Goal: Task Accomplishment & Management: Manage account settings

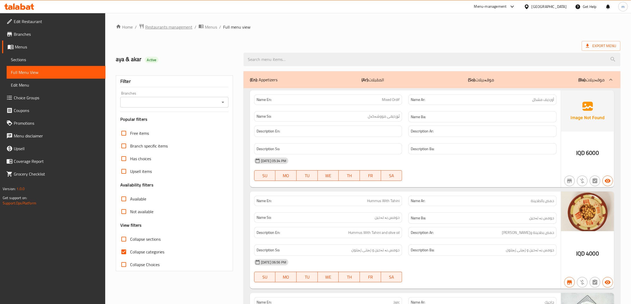
click at [181, 27] on span "Restaurants management" at bounding box center [168, 27] width 47 height 6
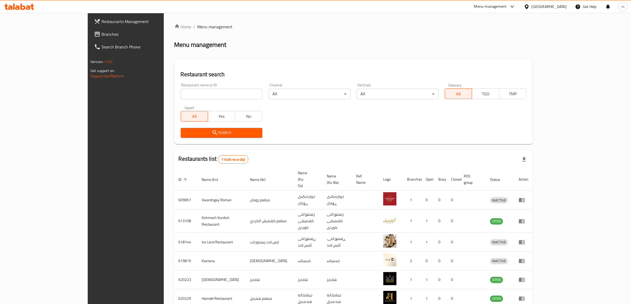
click at [181, 92] on input "search" at bounding box center [222, 94] width 82 height 11
paste input "[PERSON_NAME]"
type input "[PERSON_NAME]"
click at [185, 134] on span "Search" at bounding box center [221, 133] width 73 height 7
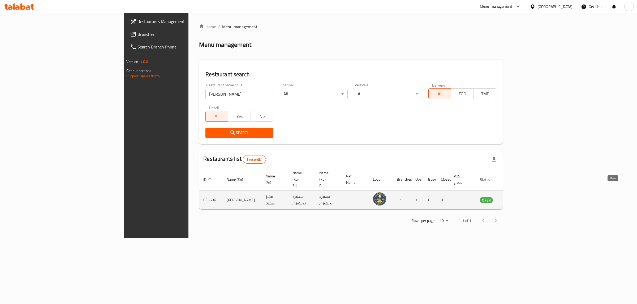
click at [513, 198] on icon "enhanced table" at bounding box center [511, 200] width 6 height 5
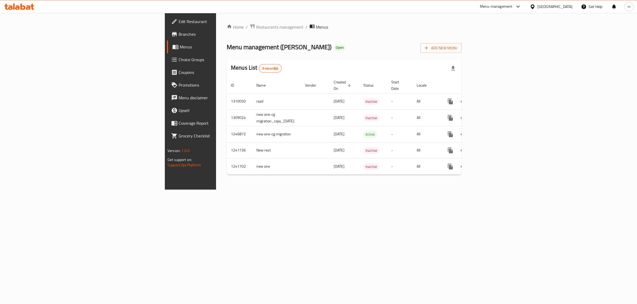
click at [180, 45] on span "Menus" at bounding box center [223, 47] width 87 height 6
click at [491, 98] on icon "enhanced table" at bounding box center [488, 101] width 6 height 6
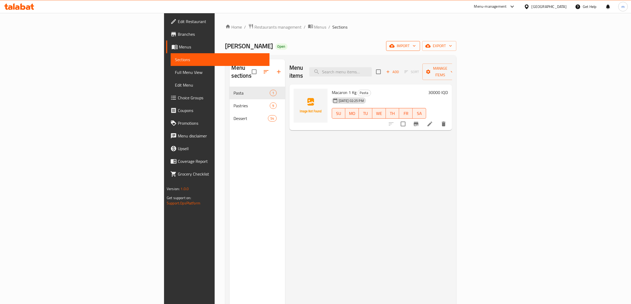
click at [416, 43] on span "import" at bounding box center [403, 46] width 25 height 7
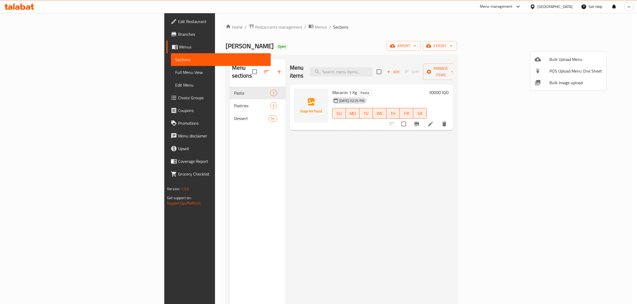
click at [572, 56] on span "Bulk Upload Menu" at bounding box center [575, 59] width 53 height 6
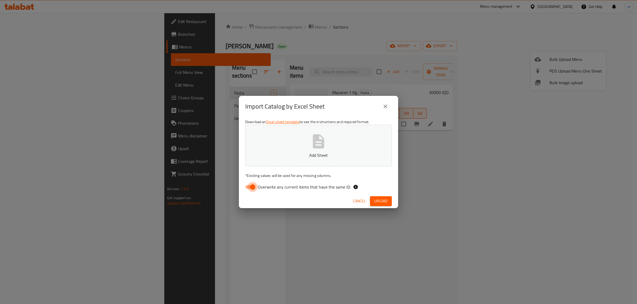
click at [250, 184] on input "Overwrite any current items that have the same ID." at bounding box center [252, 187] width 30 height 10
checkbox input "false"
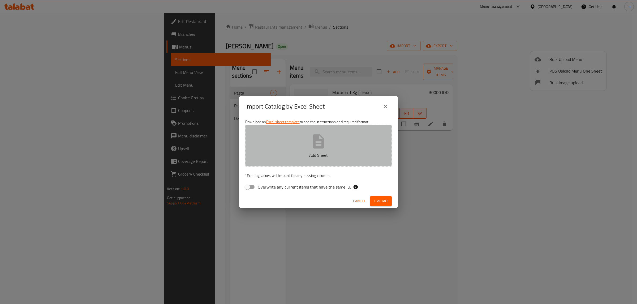
click at [268, 139] on button "Add Sheet" at bounding box center [318, 146] width 146 height 42
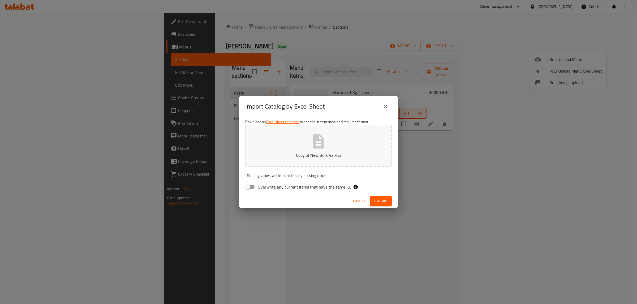
click at [386, 201] on span "Upload" at bounding box center [380, 201] width 13 height 7
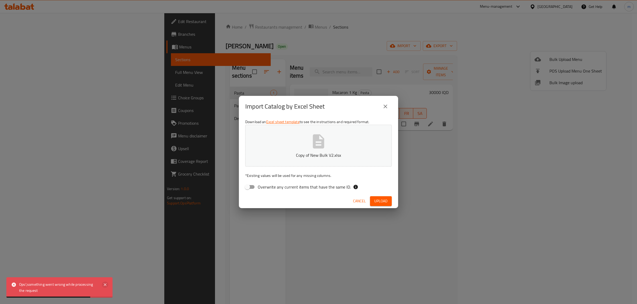
click at [103, 284] on icon at bounding box center [105, 285] width 6 height 6
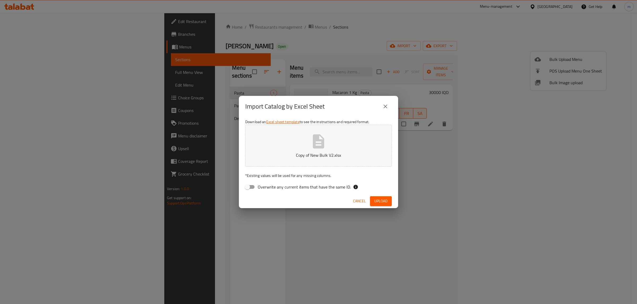
click at [381, 195] on div "Cancel Upload" at bounding box center [318, 201] width 159 height 14
click at [378, 202] on span "Upload" at bounding box center [380, 201] width 13 height 7
click at [295, 141] on button "Copy of New Bulk V2.xlsx" at bounding box center [318, 146] width 146 height 42
click at [389, 200] on button "Upload" at bounding box center [381, 202] width 22 height 10
click at [319, 145] on icon "button" at bounding box center [318, 141] width 17 height 17
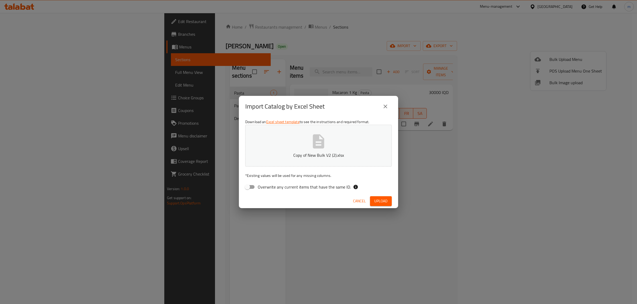
click at [380, 202] on span "Upload" at bounding box center [380, 201] width 13 height 7
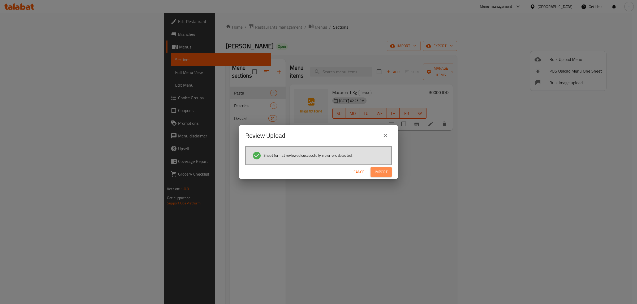
click at [388, 170] on button "Import" at bounding box center [380, 172] width 21 height 10
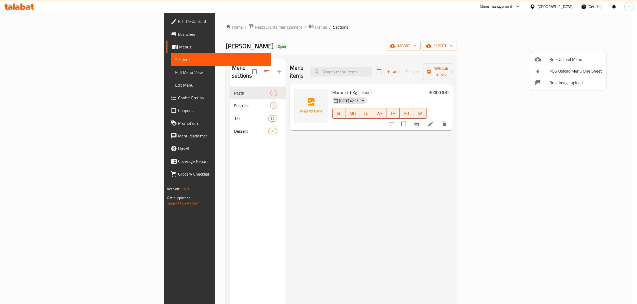
click at [185, 111] on div at bounding box center [318, 152] width 637 height 304
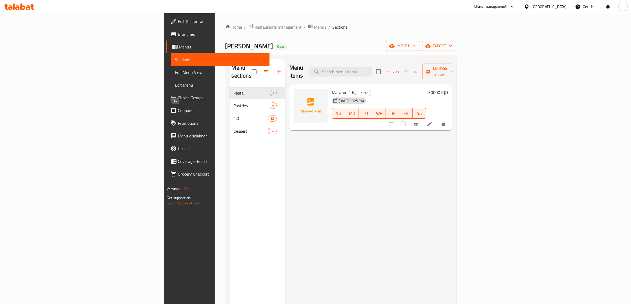
click at [234, 115] on span "1.0" at bounding box center [251, 118] width 34 height 6
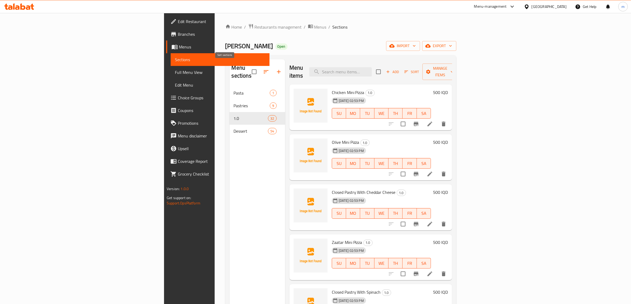
click at [264, 70] on icon "button" at bounding box center [266, 71] width 5 height 3
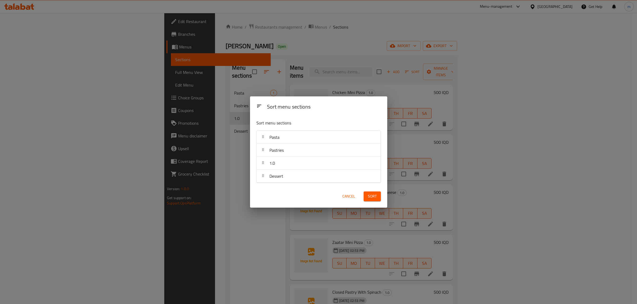
click at [349, 198] on span "Cancel" at bounding box center [348, 196] width 13 height 7
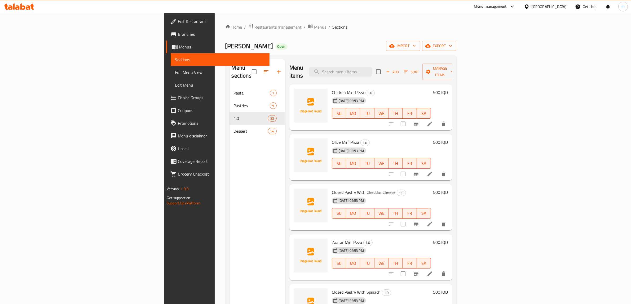
click at [273, 66] on button "button" at bounding box center [279, 72] width 13 height 13
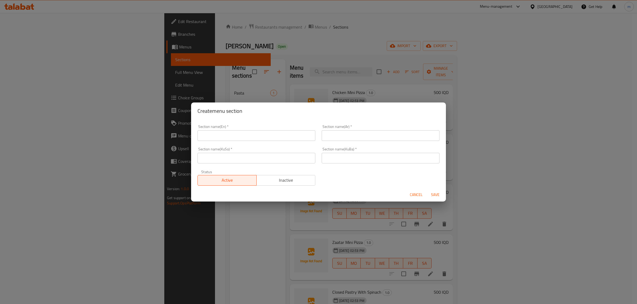
drag, startPoint x: 233, startPoint y: 132, endPoint x: 226, endPoint y: 133, distance: 7.2
click at [233, 132] on input "text" at bounding box center [256, 135] width 118 height 11
type input "ثحززا"
type input "Pizza"
type input "البيتزا"
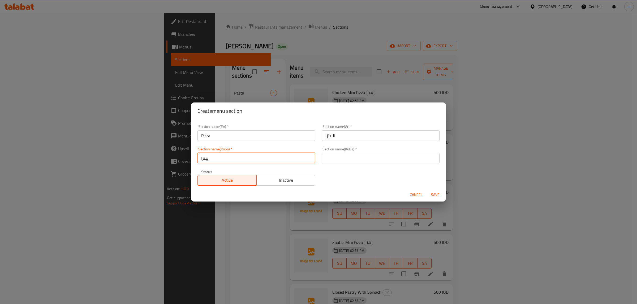
type input "پیتزا"
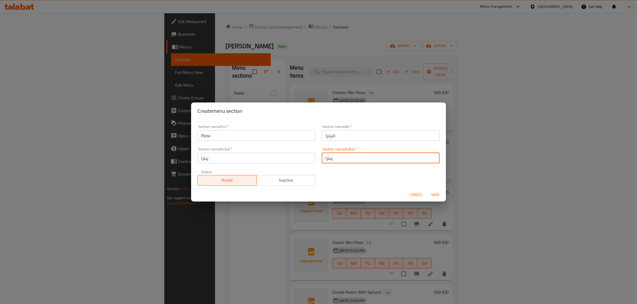
type input "پیتزا"
click at [435, 195] on span "Save" at bounding box center [435, 195] width 13 height 7
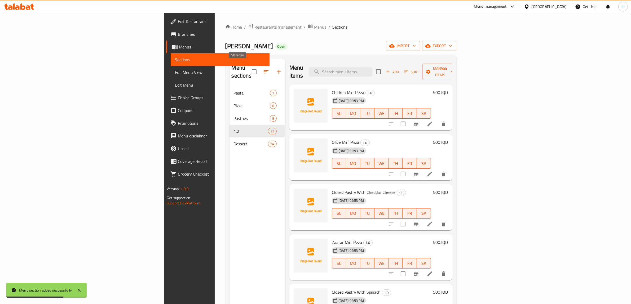
click at [276, 69] on icon "button" at bounding box center [279, 72] width 6 height 6
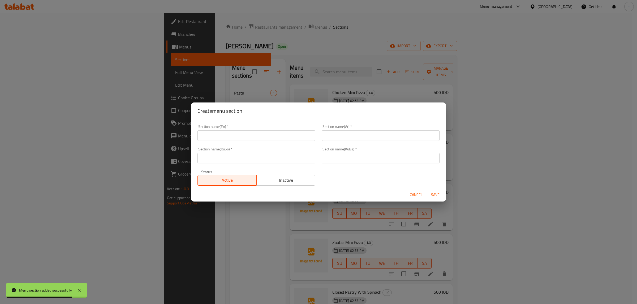
click at [252, 134] on input "text" at bounding box center [256, 135] width 118 height 11
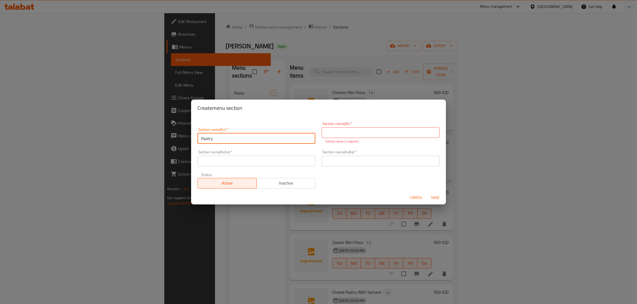
click at [284, 138] on input "Pastry" at bounding box center [256, 138] width 118 height 11
paste input "ies"
type input "Pastries"
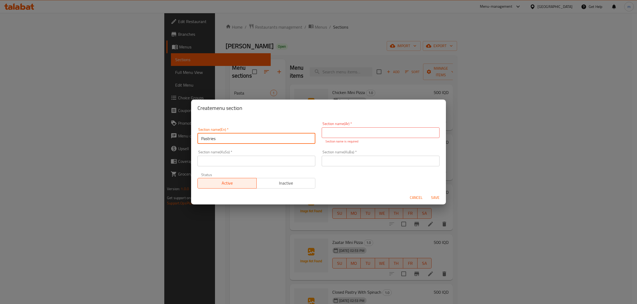
click at [342, 128] on input "text" at bounding box center [380, 133] width 118 height 11
paste input "المعجنات"
type input "المعجنات"
click at [259, 160] on input "text" at bounding box center [256, 161] width 118 height 11
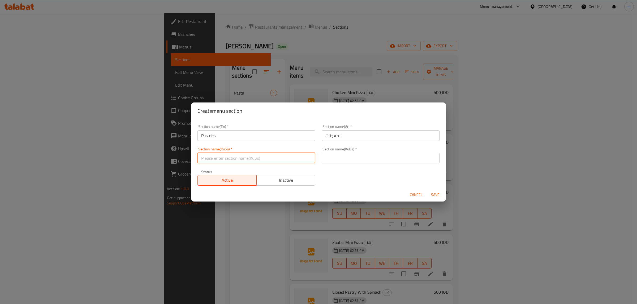
paste input "هەویرکاری"
type input "هەویرکاری"
click at [377, 154] on input "text" at bounding box center [380, 158] width 118 height 11
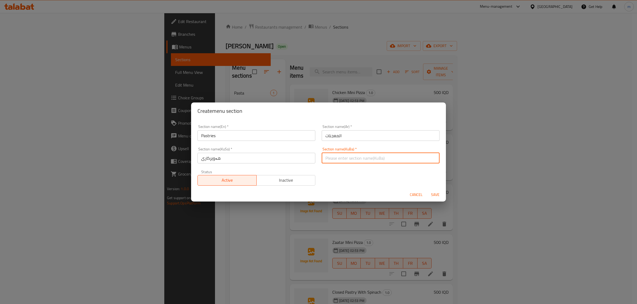
paste input "هەویرکاری"
type input "هەویرکاری"
click at [434, 193] on span "Save" at bounding box center [435, 195] width 13 height 7
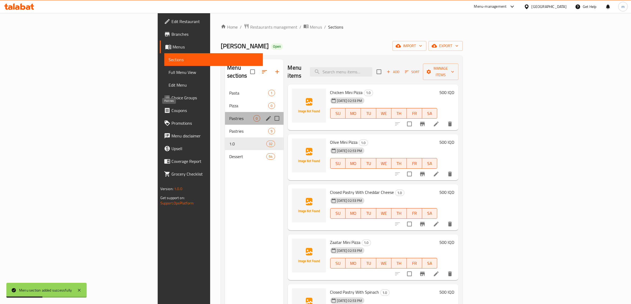
click at [229, 115] on span "Pastries" at bounding box center [241, 118] width 24 height 6
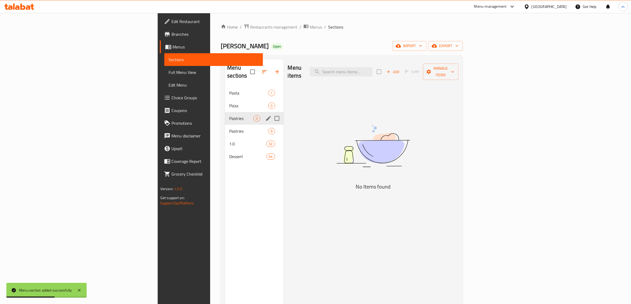
click at [272, 113] on input "Menu sections" at bounding box center [277, 118] width 11 height 11
checkbox input "true"
click at [259, 69] on icon "button" at bounding box center [261, 71] width 5 height 5
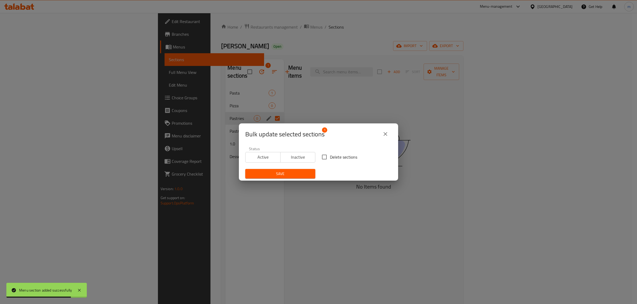
click at [324, 152] on input "Delete sections" at bounding box center [324, 157] width 11 height 11
checkbox input "true"
click at [291, 171] on span "Save" at bounding box center [280, 174] width 62 height 7
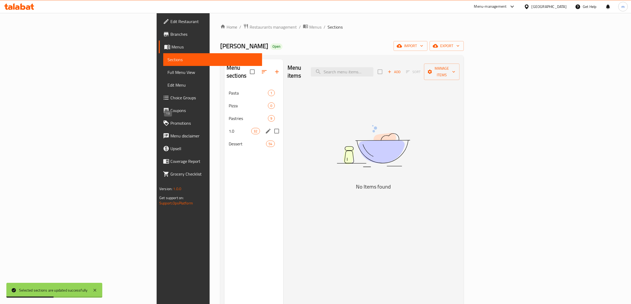
click at [229, 128] on span "1.0" at bounding box center [240, 131] width 23 height 6
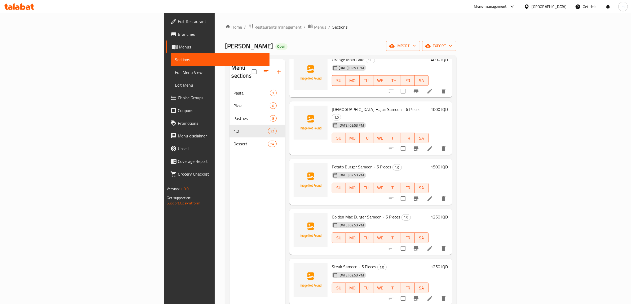
scroll to position [287, 0]
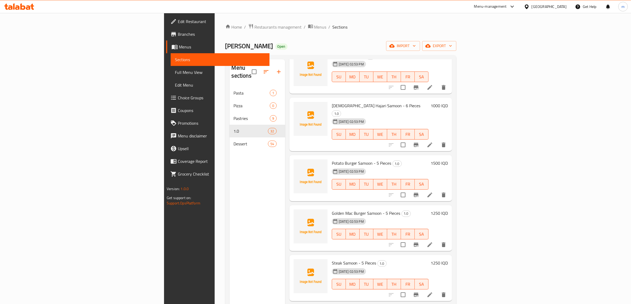
click at [276, 69] on icon "button" at bounding box center [279, 72] width 6 height 6
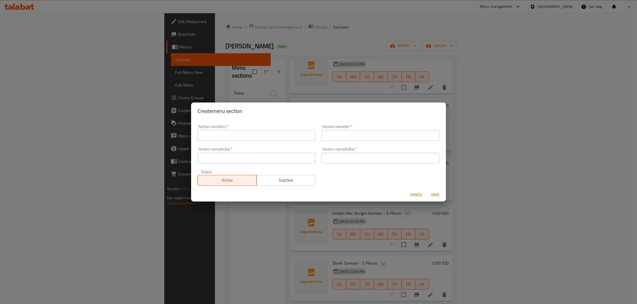
click at [264, 141] on div "Section name(En)   * Section name(En) *" at bounding box center [256, 133] width 124 height 23
click at [264, 138] on input "text" at bounding box center [256, 135] width 118 height 11
type input "Samoon"
type input "الصمون"
type input "سەموون"
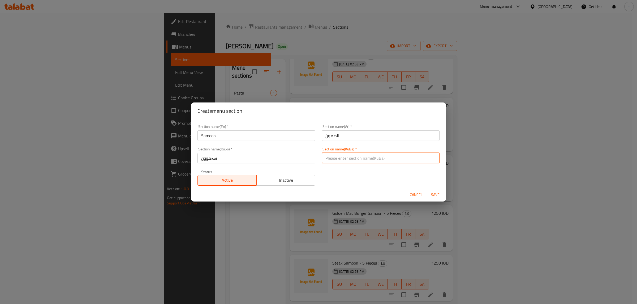
paste input "سەموون"
type input "سەموون"
type button "0"
type button "1"
click at [426, 190] on button "Save" at bounding box center [434, 195] width 17 height 10
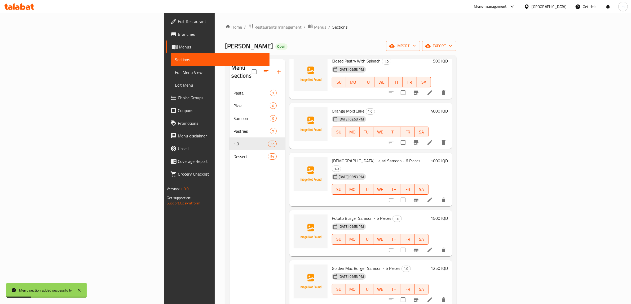
scroll to position [176, 0]
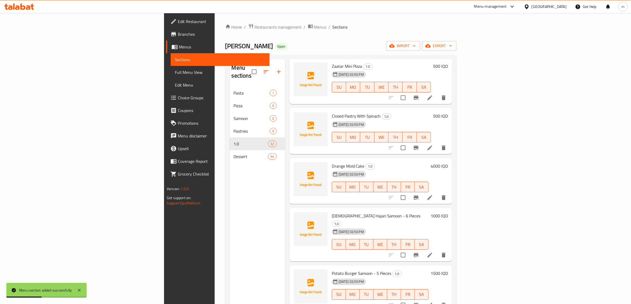
click at [276, 69] on icon "button" at bounding box center [279, 72] width 6 height 6
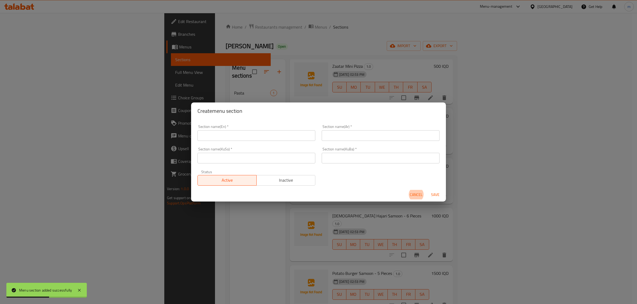
click at [239, 133] on input "text" at bounding box center [256, 135] width 118 height 11
type input "چ"
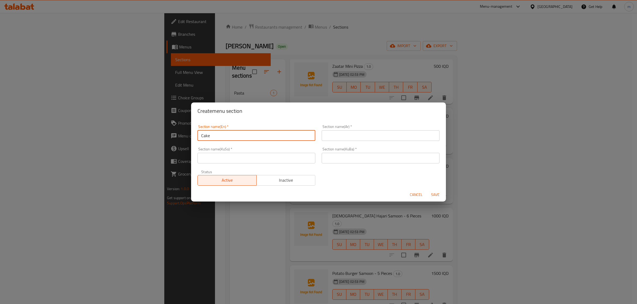
type input "Cake"
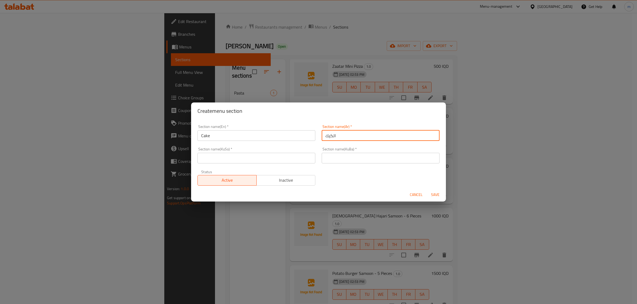
type input "الكيك"
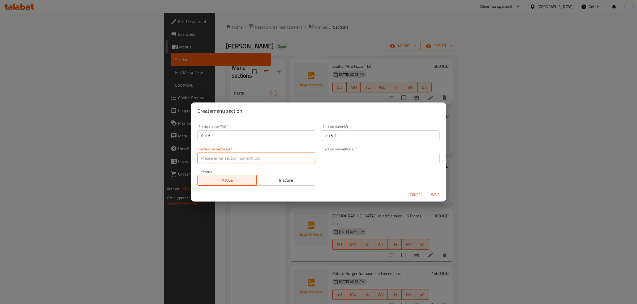
click at [238, 160] on input "text" at bounding box center [256, 158] width 118 height 11
type input "کێک"
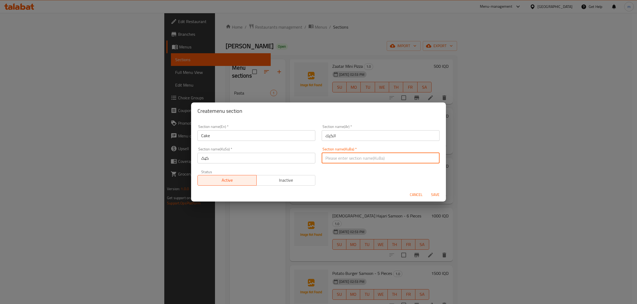
paste input "کێک"
type input "کێک"
click at [435, 194] on span "Save" at bounding box center [435, 195] width 13 height 7
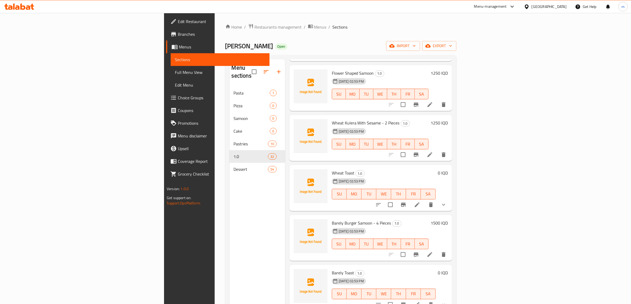
scroll to position [531, 0]
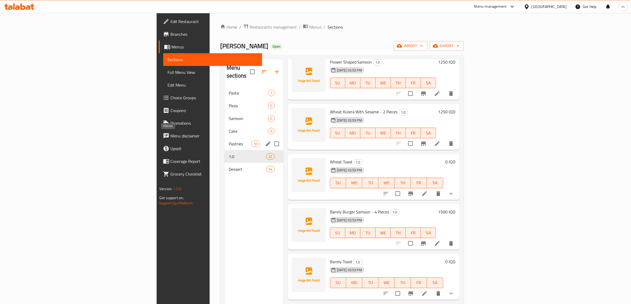
click at [229, 141] on span "Pastries" at bounding box center [240, 144] width 23 height 6
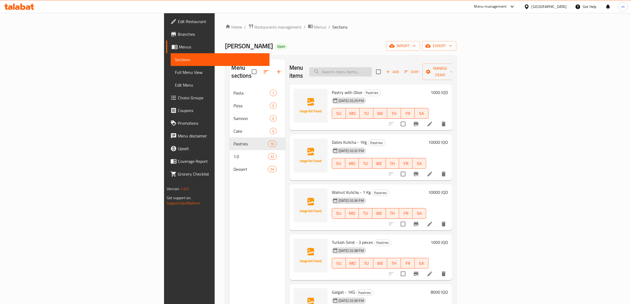
click at [372, 67] on input "search" at bounding box center [341, 71] width 63 height 9
type input "سامۆۆن"
type input "سشةخخى"
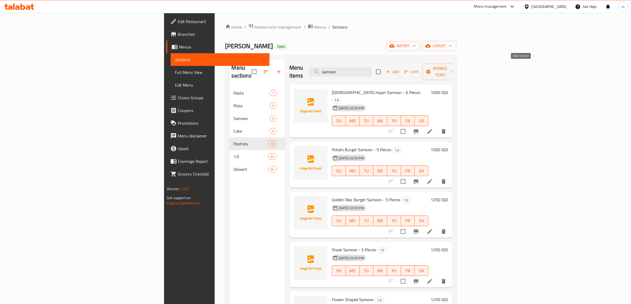
type input "samoon"
click at [384, 67] on input "checkbox" at bounding box center [378, 71] width 11 height 11
checkbox input "true"
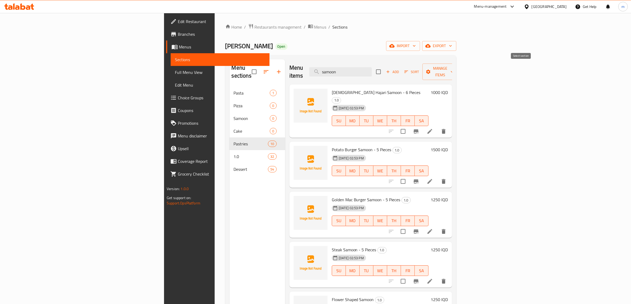
checkbox input "true"
click at [454, 69] on span "Manage items" at bounding box center [440, 71] width 27 height 13
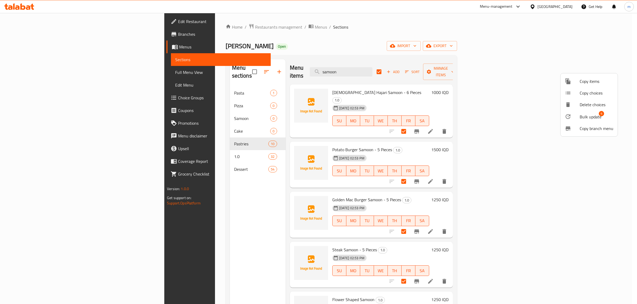
click at [578, 129] on div at bounding box center [571, 128] width 15 height 6
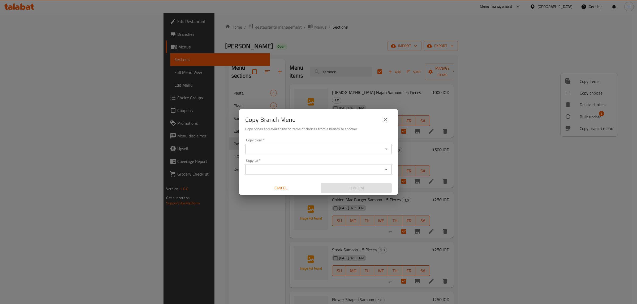
click at [385, 121] on icon "close" at bounding box center [385, 120] width 6 height 6
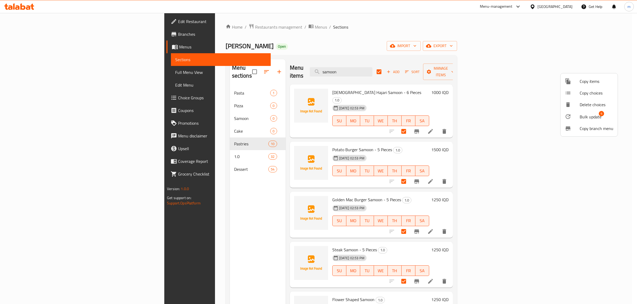
click at [581, 117] on span "Bulk update" at bounding box center [590, 117] width 22 height 6
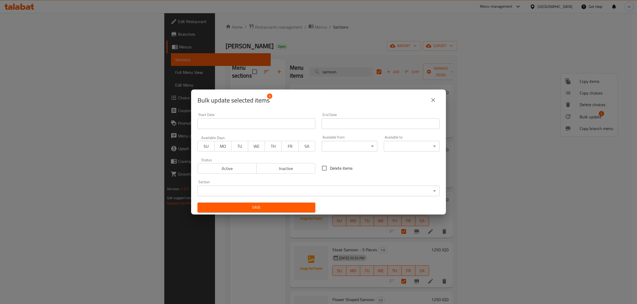
click at [329, 190] on body "​ Menu-management [GEOGRAPHIC_DATA] Get Help m Edit Restaurant Branches Menus S…" at bounding box center [318, 158] width 637 height 291
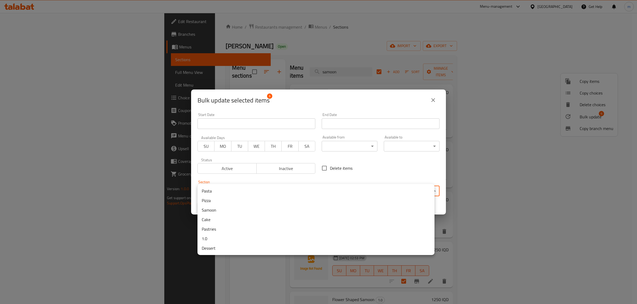
click at [227, 208] on li "Samoon" at bounding box center [315, 211] width 237 height 10
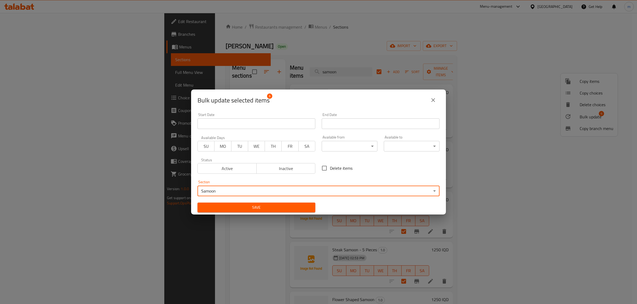
click at [264, 203] on button "Save" at bounding box center [256, 208] width 118 height 10
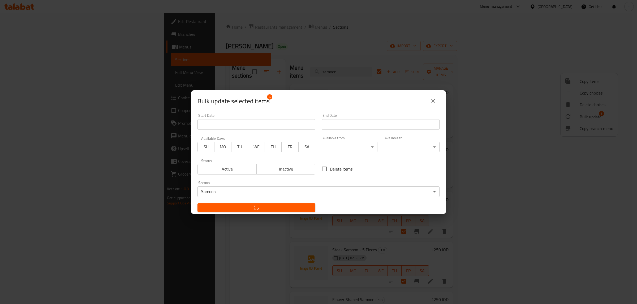
checkbox input "false"
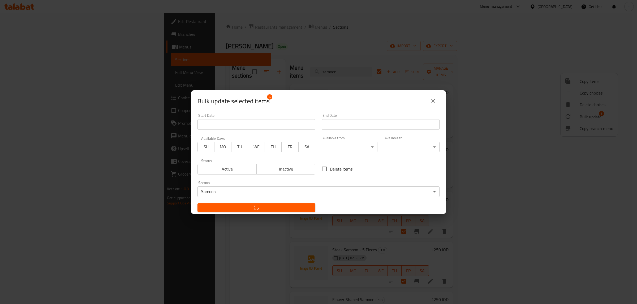
checkbox input "false"
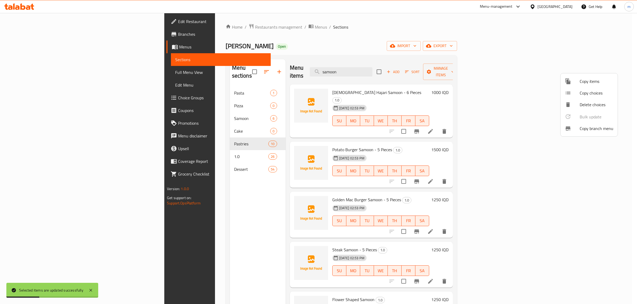
click at [402, 64] on div at bounding box center [318, 152] width 637 height 304
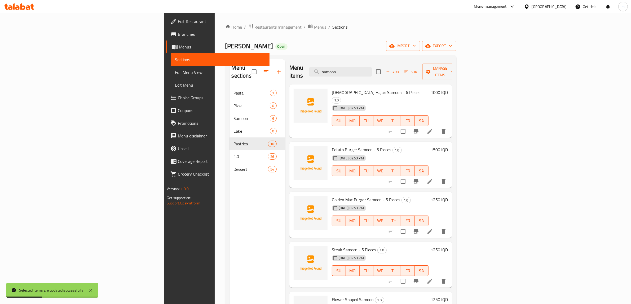
click at [372, 67] on input "samoon" at bounding box center [341, 71] width 63 height 9
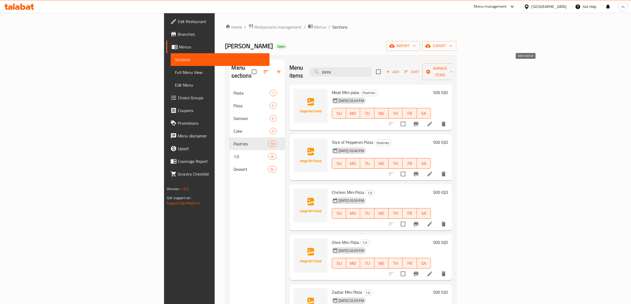
type input "pizza"
click at [384, 67] on input "checkbox" at bounding box center [378, 71] width 11 height 11
checkbox input "true"
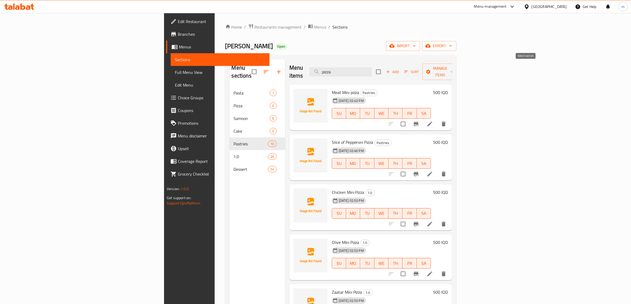
checkbox input "true"
click at [454, 68] on span "Manage items" at bounding box center [440, 71] width 27 height 13
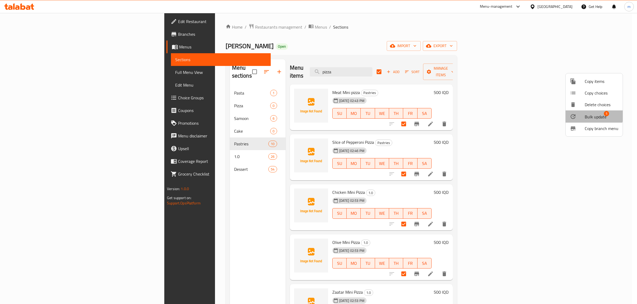
click at [583, 114] on div at bounding box center [576, 117] width 15 height 6
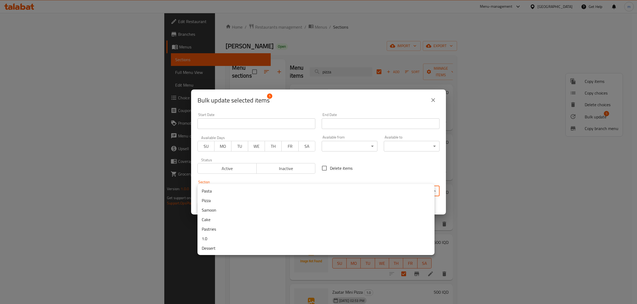
click at [316, 194] on body "​ Menu-management [GEOGRAPHIC_DATA] Get Help m Edit Restaurant Branches Menus S…" at bounding box center [318, 158] width 637 height 291
click at [218, 201] on li "Pizza" at bounding box center [315, 201] width 237 height 10
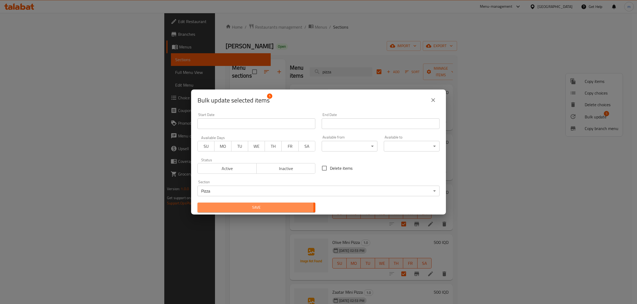
click at [223, 208] on span "Save" at bounding box center [256, 207] width 109 height 7
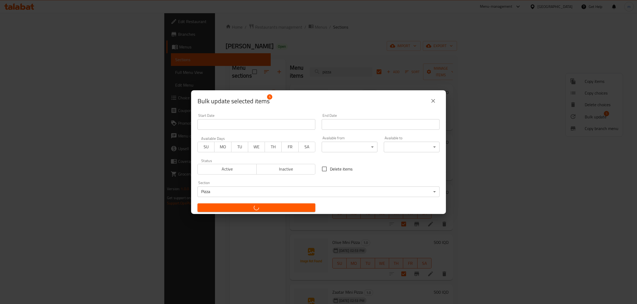
checkbox input "false"
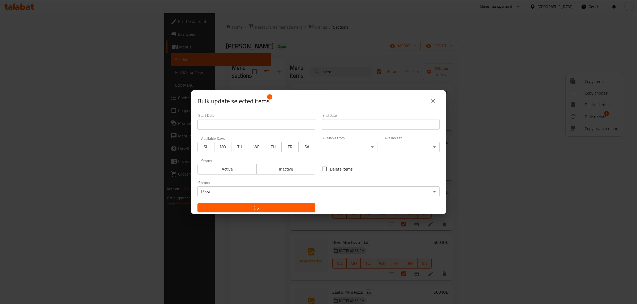
checkbox input "false"
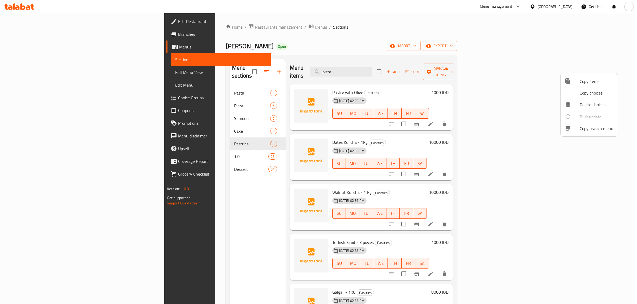
click at [167, 96] on div at bounding box center [318, 152] width 637 height 304
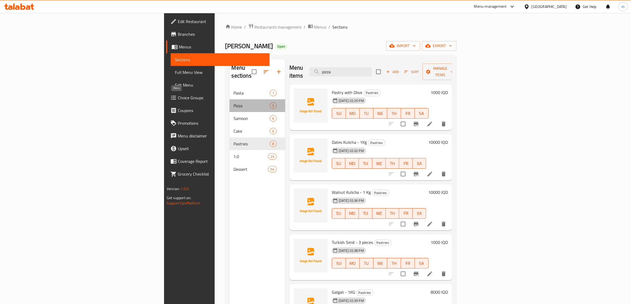
click at [234, 103] on span "Pizza" at bounding box center [252, 106] width 36 height 6
click at [372, 67] on input "pizza" at bounding box center [341, 71] width 63 height 9
type input "cake"
click at [384, 68] on input "checkbox" at bounding box center [378, 71] width 11 height 11
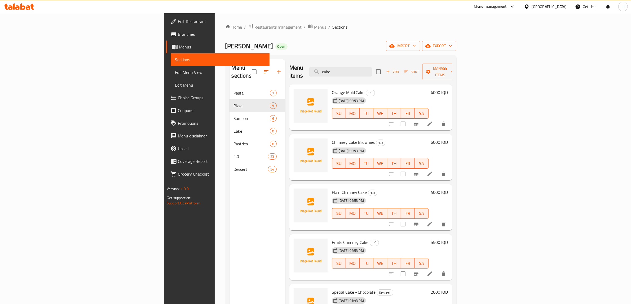
checkbox input "true"
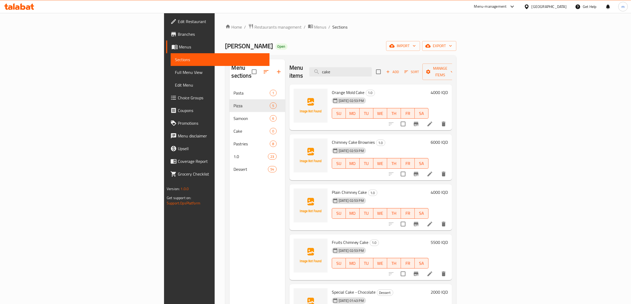
checkbox input "true"
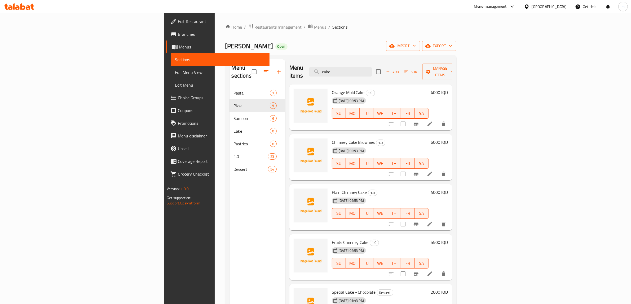
checkbox input "true"
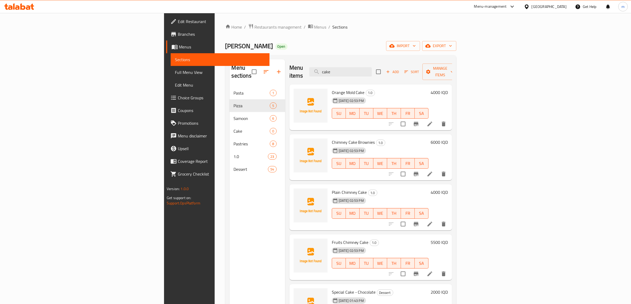
checkbox input "true"
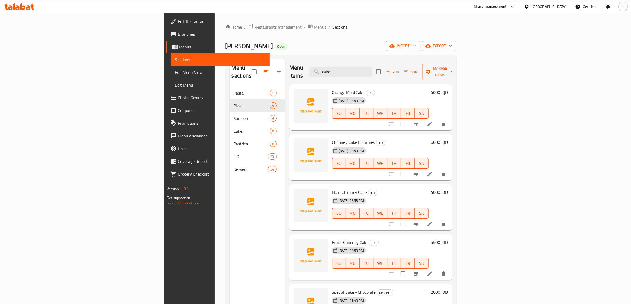
checkbox input "true"
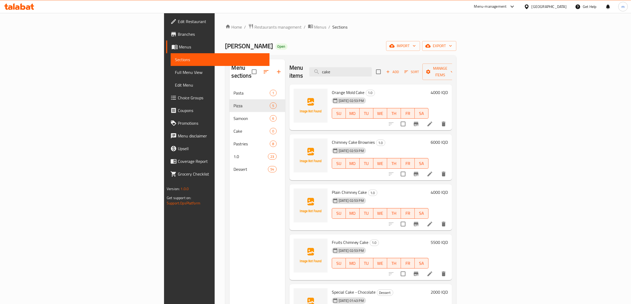
checkbox input "true"
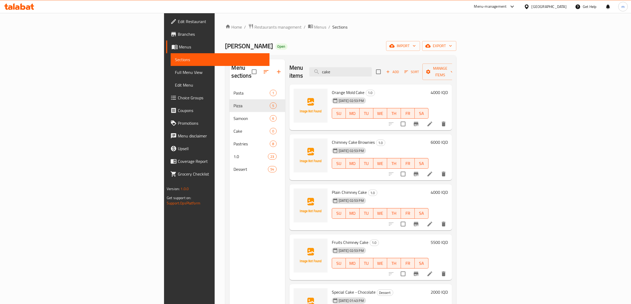
checkbox input "true"
click at [454, 66] on span "Manage items" at bounding box center [440, 71] width 27 height 13
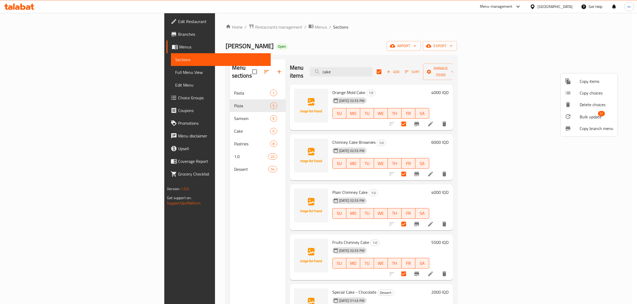
click at [587, 114] on span "Bulk update" at bounding box center [590, 117] width 22 height 6
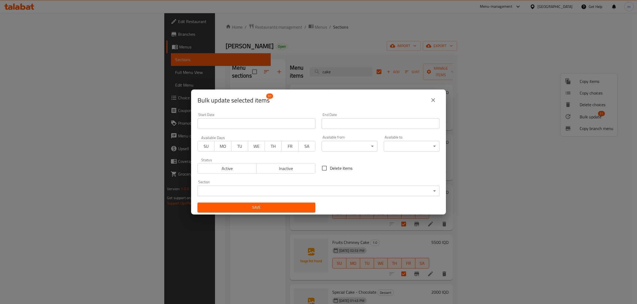
click at [430, 100] on icon "close" at bounding box center [433, 100] width 6 height 6
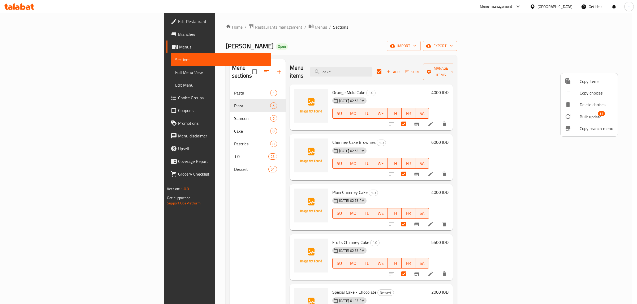
click at [222, 228] on div at bounding box center [318, 152] width 637 height 304
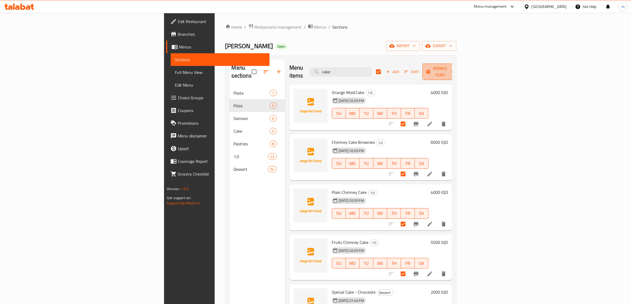
click at [454, 69] on span "Manage items" at bounding box center [440, 71] width 27 height 13
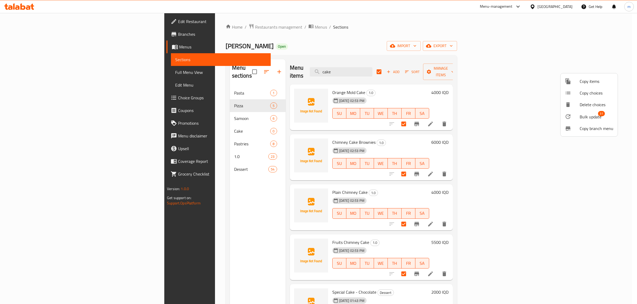
click at [594, 116] on span "Bulk update" at bounding box center [590, 117] width 22 height 6
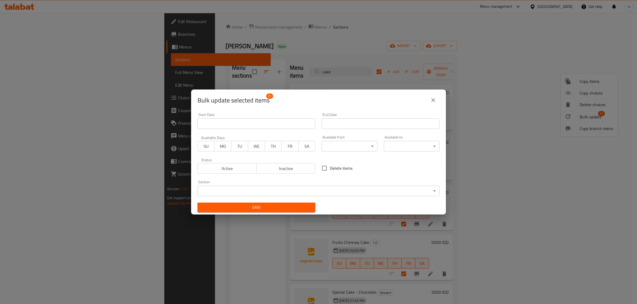
click at [340, 193] on body "​ Menu-management [GEOGRAPHIC_DATA] Get Help m Edit Restaurant Branches Menus S…" at bounding box center [318, 158] width 637 height 291
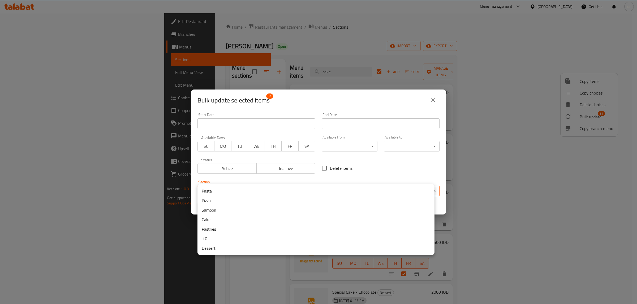
click at [319, 54] on div at bounding box center [318, 152] width 637 height 304
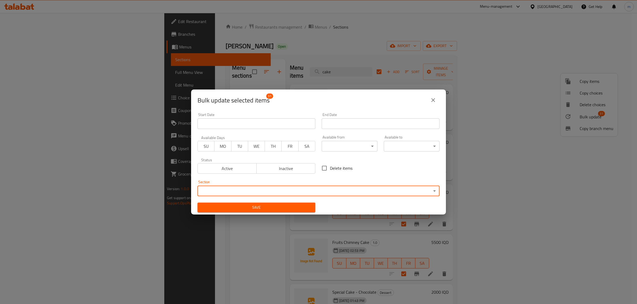
click at [434, 99] on icon "close" at bounding box center [433, 100] width 6 height 6
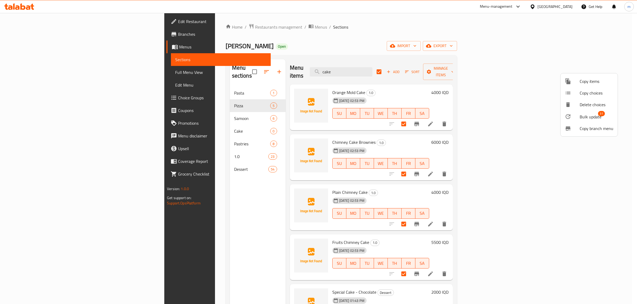
click at [313, 43] on div at bounding box center [318, 152] width 637 height 304
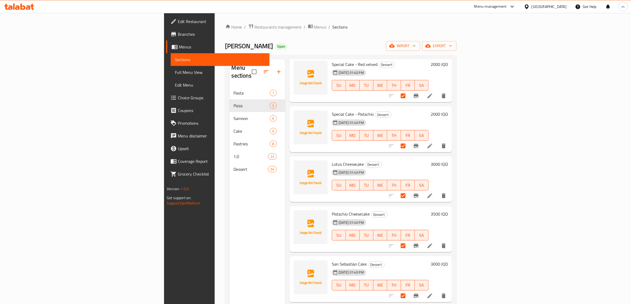
scroll to position [442, 0]
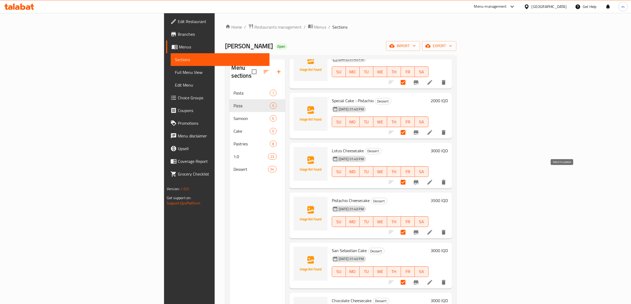
click at [409, 177] on input "checkbox" at bounding box center [403, 182] width 11 height 11
checkbox input "false"
click at [409, 227] on input "checkbox" at bounding box center [403, 232] width 11 height 11
checkbox input "false"
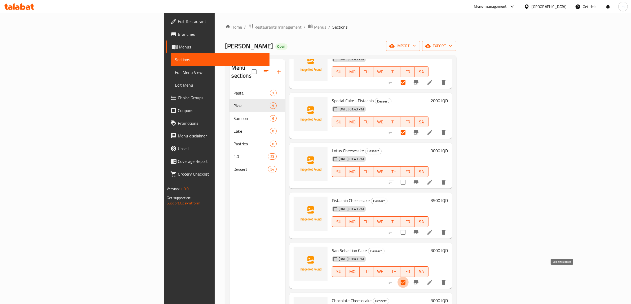
click at [409, 277] on input "checkbox" at bounding box center [403, 282] width 11 height 11
checkbox input "false"
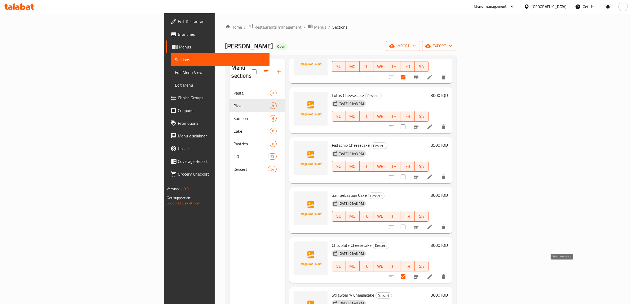
click at [409, 272] on input "checkbox" at bounding box center [403, 277] width 11 height 11
checkbox input "false"
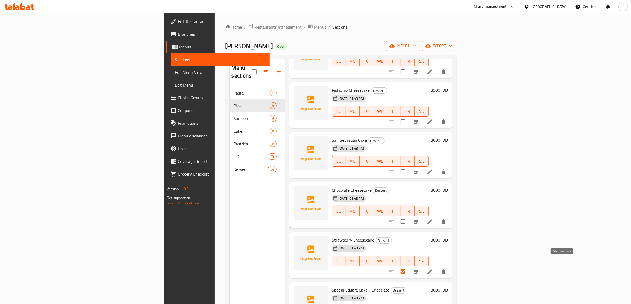
click at [409, 267] on input "checkbox" at bounding box center [403, 272] width 11 height 11
checkbox input "false"
click at [409, 167] on input "checkbox" at bounding box center [403, 172] width 11 height 11
checkbox input "true"
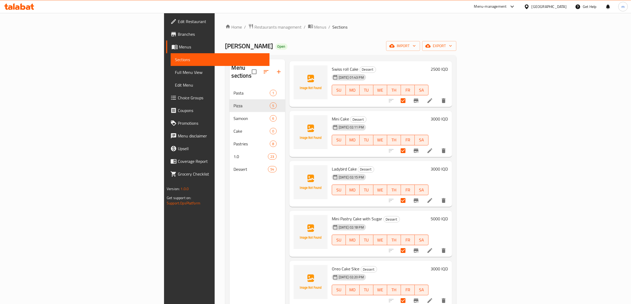
scroll to position [939, 0]
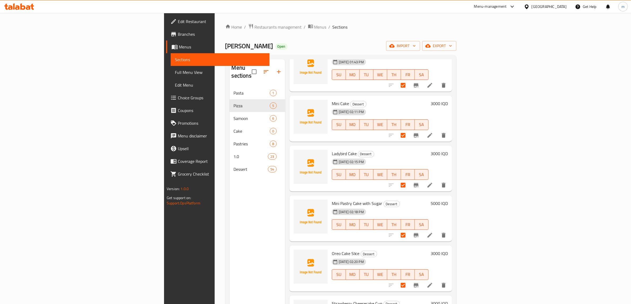
click at [409, 230] on input "checkbox" at bounding box center [403, 235] width 11 height 11
checkbox input "false"
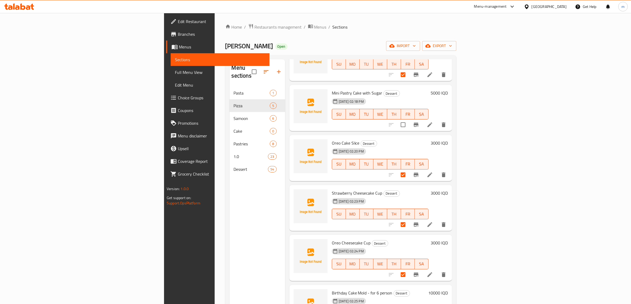
scroll to position [1105, 0]
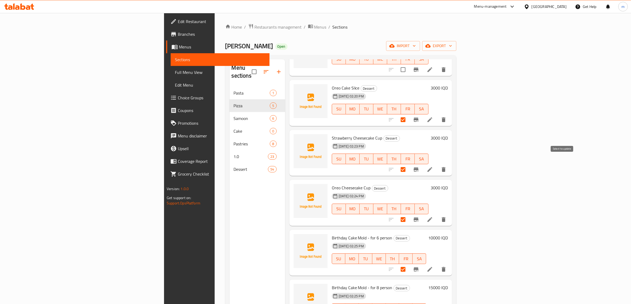
click at [409, 164] on input "checkbox" at bounding box center [403, 169] width 11 height 11
checkbox input "false"
click at [409, 214] on input "checkbox" at bounding box center [403, 219] width 11 height 11
checkbox input "false"
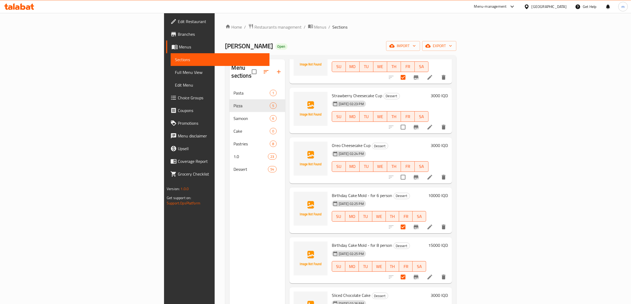
scroll to position [1160, 0]
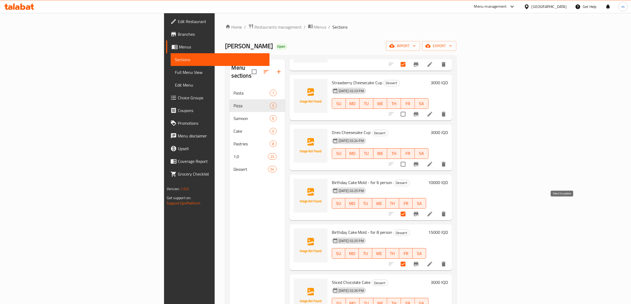
click at [409, 209] on input "checkbox" at bounding box center [403, 214] width 11 height 11
checkbox input "false"
click at [409, 259] on input "checkbox" at bounding box center [403, 264] width 11 height 11
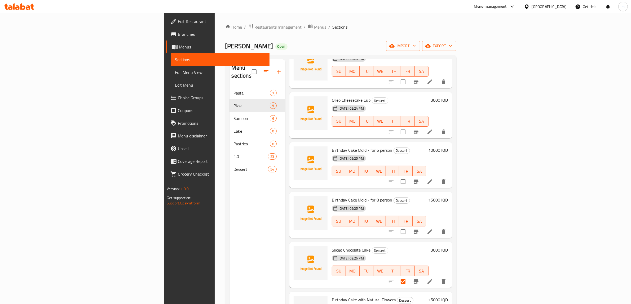
scroll to position [1215, 0]
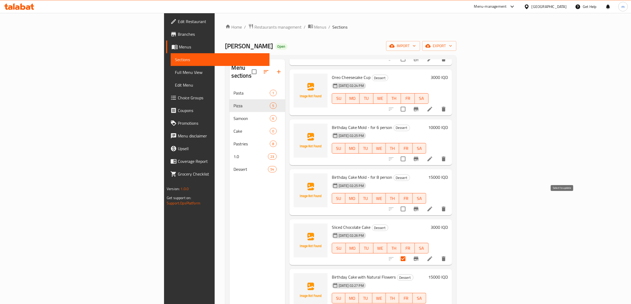
click at [409, 204] on input "checkbox" at bounding box center [403, 209] width 11 height 11
checkbox input "true"
click at [409, 154] on input "checkbox" at bounding box center [403, 159] width 11 height 11
checkbox input "true"
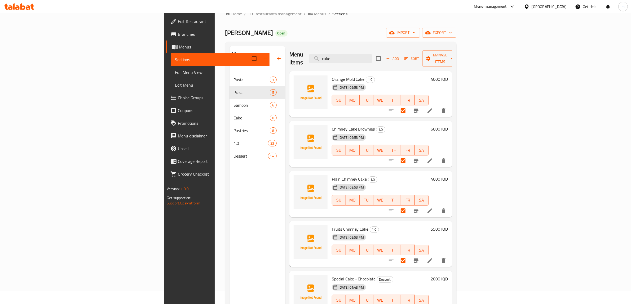
scroll to position [0, 0]
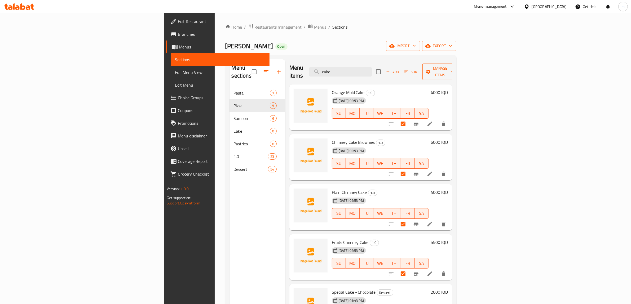
click at [458, 72] on button "Manage items" at bounding box center [441, 72] width 36 height 16
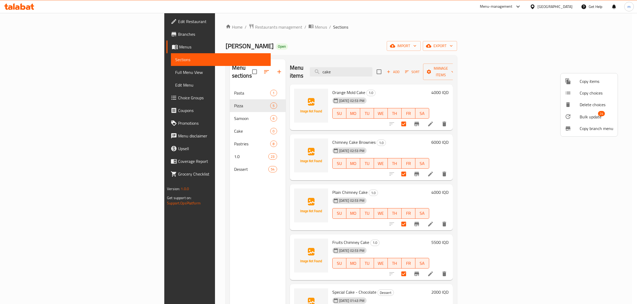
click at [593, 115] on span "Bulk update" at bounding box center [590, 117] width 22 height 6
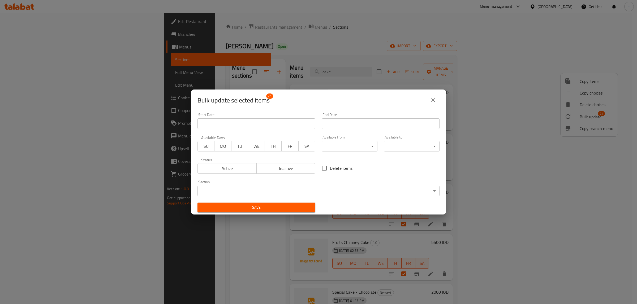
click at [384, 193] on body "​ Menu-management [GEOGRAPHIC_DATA] Get Help m Edit Restaurant Branches Menus S…" at bounding box center [318, 158] width 637 height 291
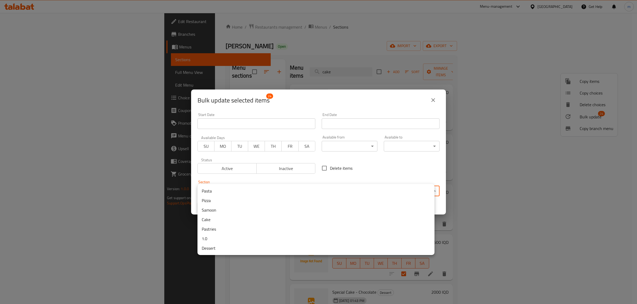
click at [210, 219] on li "Cake" at bounding box center [315, 220] width 237 height 10
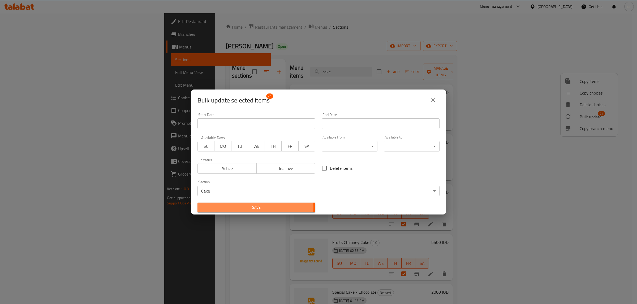
click at [239, 208] on span "Save" at bounding box center [256, 207] width 109 height 7
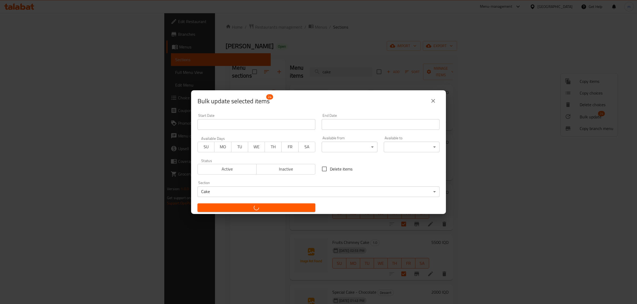
checkbox input "false"
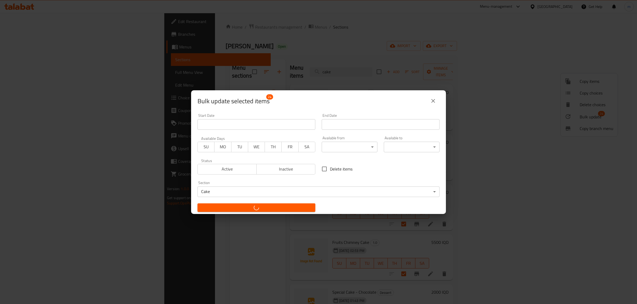
checkbox input "false"
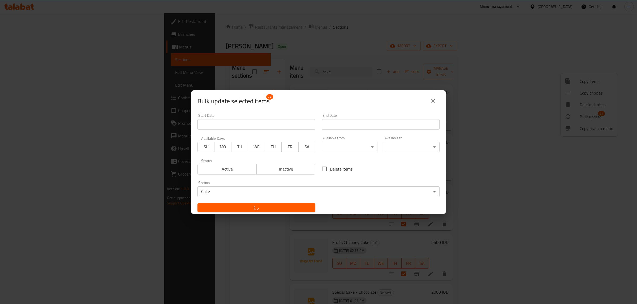
checkbox input "false"
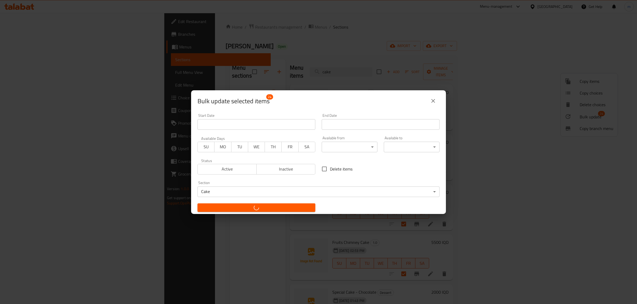
checkbox input "false"
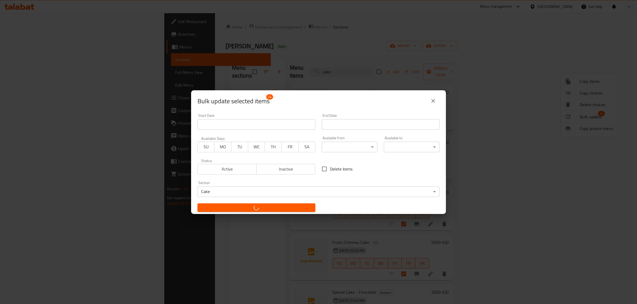
checkbox input "false"
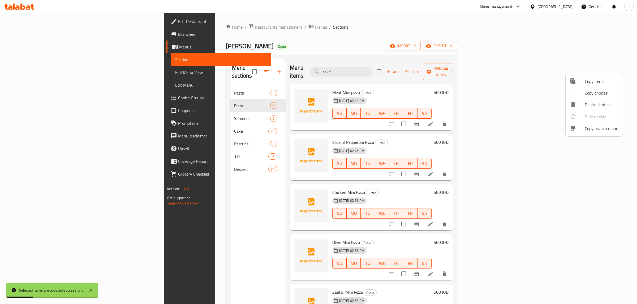
click at [398, 68] on div at bounding box center [318, 152] width 637 height 304
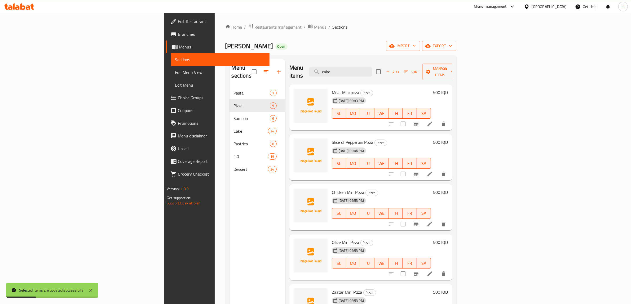
click at [372, 68] on input "cake" at bounding box center [341, 71] width 63 height 9
type input "c"
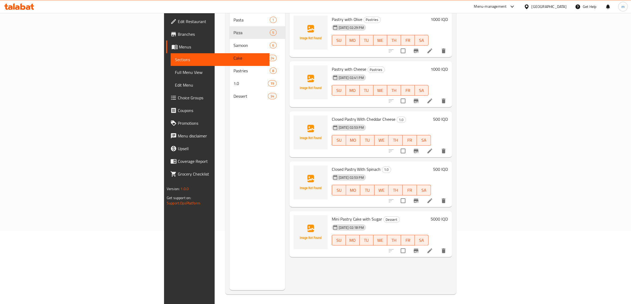
scroll to position [75, 0]
type input "PASTR"
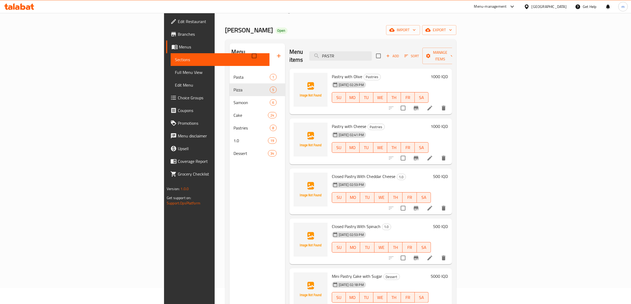
scroll to position [0, 0]
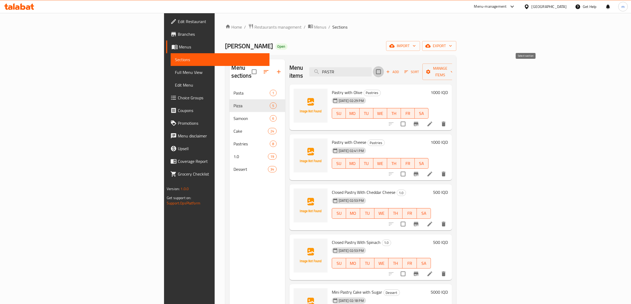
click at [384, 68] on input "checkbox" at bounding box center [378, 71] width 11 height 11
checkbox input "true"
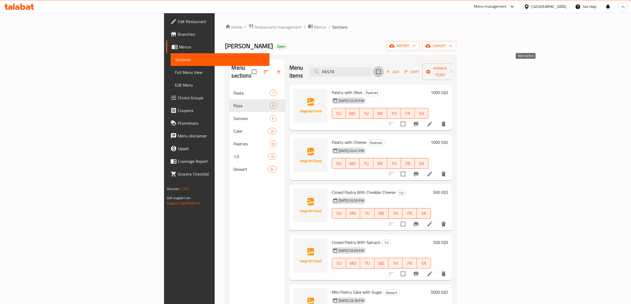
checkbox input "true"
click at [458, 64] on button "Manage items" at bounding box center [441, 72] width 36 height 16
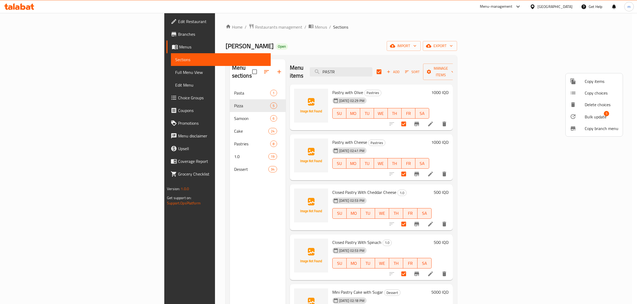
click at [589, 118] on span "Bulk update" at bounding box center [595, 117] width 22 height 6
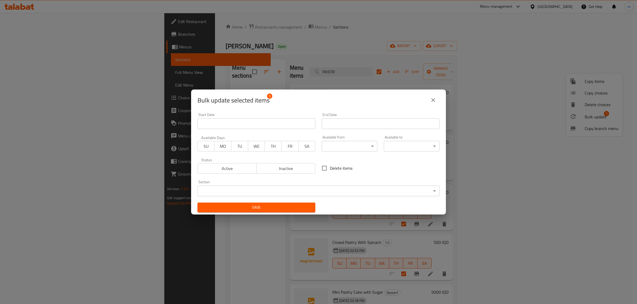
click at [363, 191] on body "​ Menu-management [GEOGRAPHIC_DATA] Get Help m Edit Restaurant Branches Menus S…" at bounding box center [318, 158] width 637 height 291
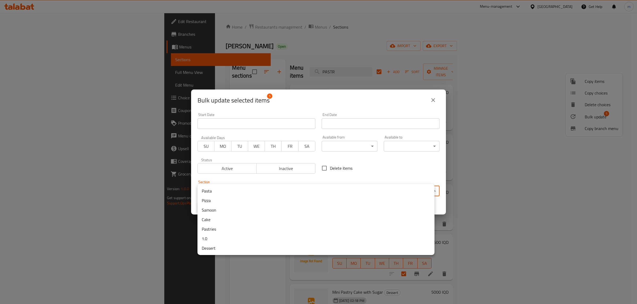
click at [210, 229] on li "Pastries" at bounding box center [315, 230] width 237 height 10
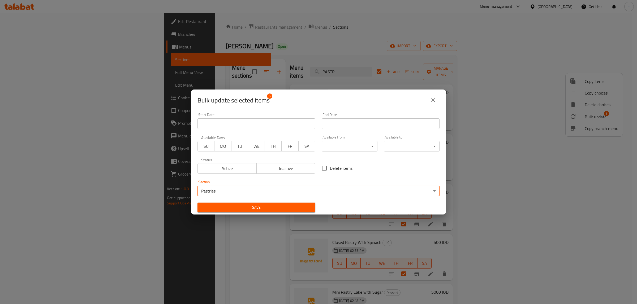
click at [238, 206] on span "Save" at bounding box center [256, 207] width 109 height 7
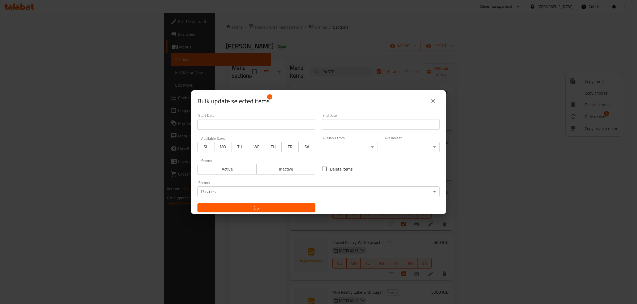
checkbox input "false"
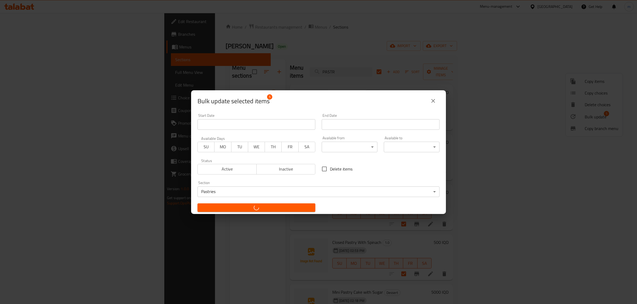
checkbox input "false"
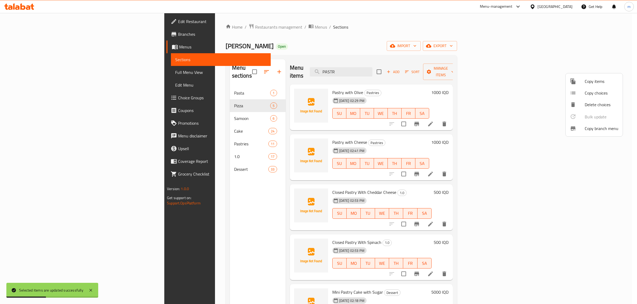
click at [400, 68] on div at bounding box center [318, 152] width 637 height 304
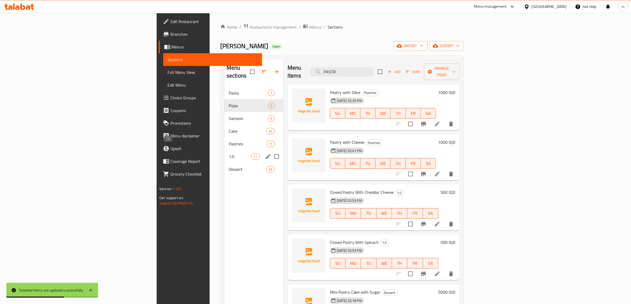
click at [229, 154] on span "1.0" at bounding box center [240, 157] width 23 height 6
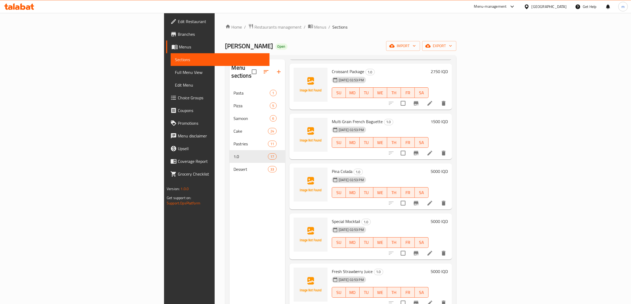
scroll to position [276, 0]
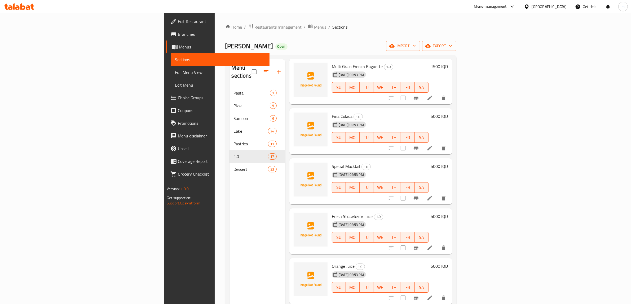
click at [332, 112] on span "Pina Colada" at bounding box center [342, 116] width 21 height 8
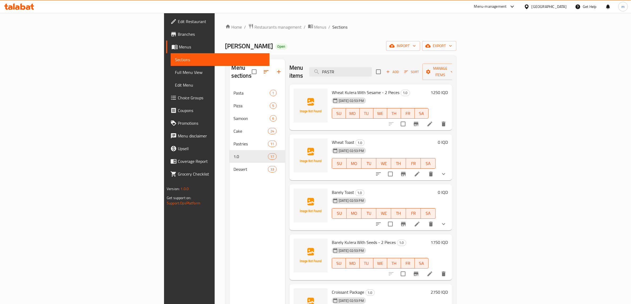
scroll to position [0, 0]
click at [372, 67] on input "PASTR" at bounding box center [341, 71] width 63 height 9
click at [409, 119] on input "checkbox" at bounding box center [403, 124] width 11 height 11
checkbox input "true"
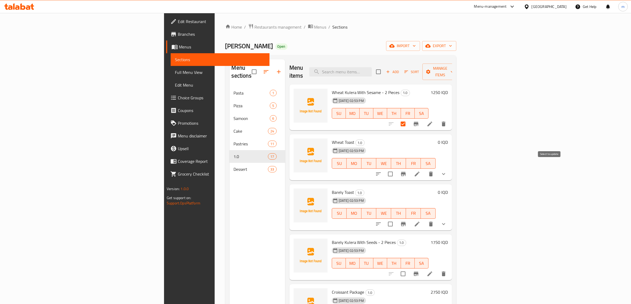
click at [396, 169] on input "checkbox" at bounding box center [390, 174] width 11 height 11
checkbox input "true"
click at [396, 219] on input "checkbox" at bounding box center [390, 224] width 11 height 11
checkbox input "true"
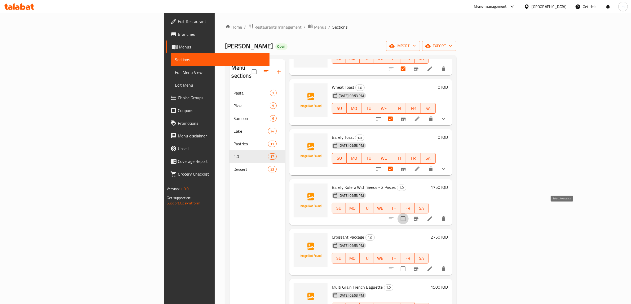
click at [409, 213] on input "checkbox" at bounding box center [403, 218] width 11 height 11
checkbox input "true"
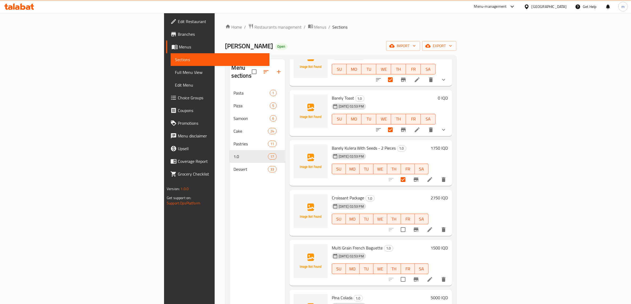
scroll to position [110, 0]
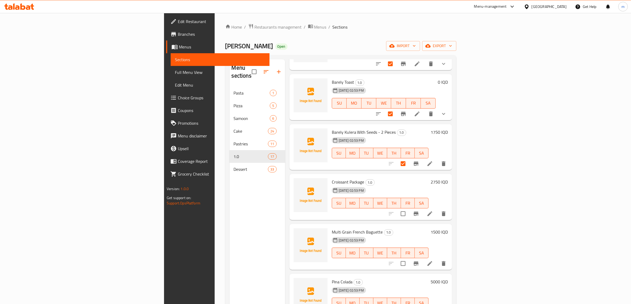
click at [332, 178] on span "Croissant Package" at bounding box center [348, 182] width 33 height 8
click at [409, 208] on input "checkbox" at bounding box center [403, 213] width 11 height 11
checkbox input "true"
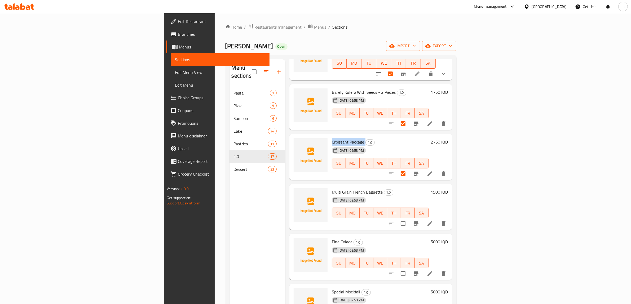
scroll to position [166, 0]
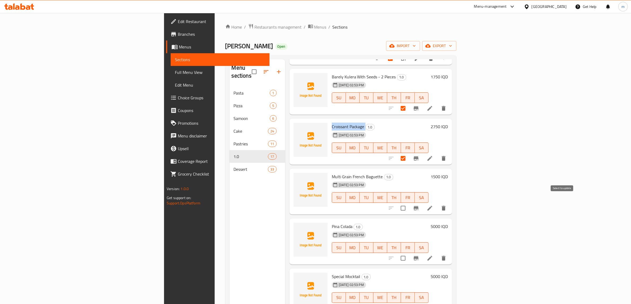
click at [409, 203] on input "checkbox" at bounding box center [403, 208] width 11 height 11
checkbox input "true"
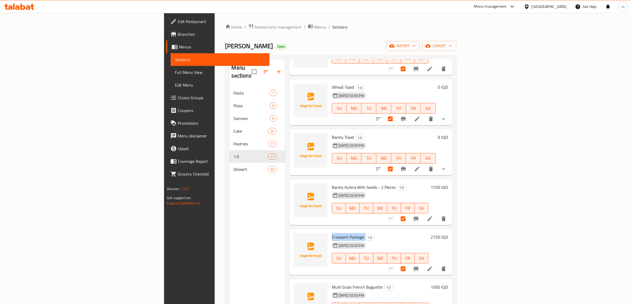
scroll to position [0, 0]
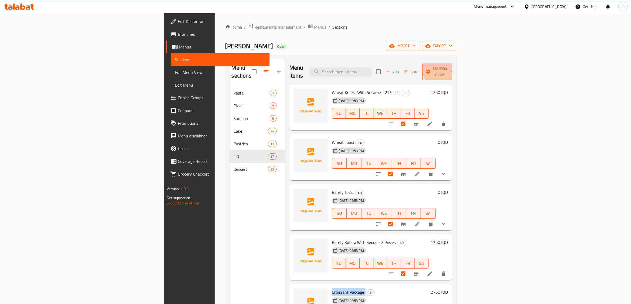
click at [454, 67] on span "Manage items" at bounding box center [440, 71] width 27 height 13
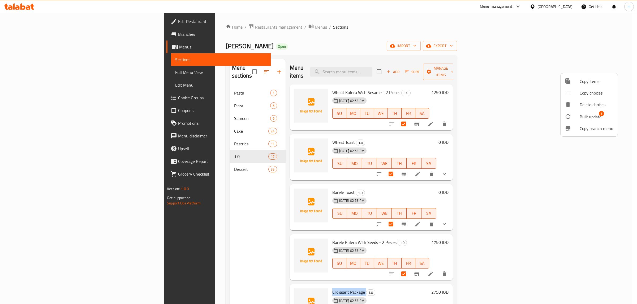
click at [587, 118] on span "Bulk update" at bounding box center [590, 117] width 22 height 6
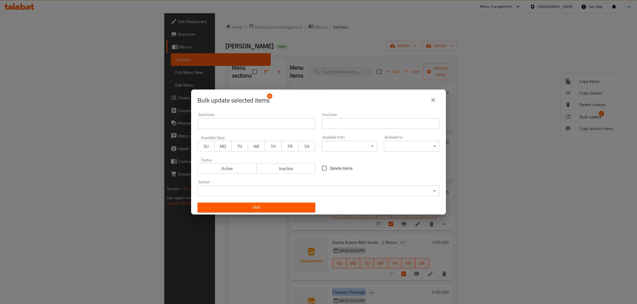
click at [334, 195] on body "​ Menu-management [GEOGRAPHIC_DATA] Get Help m Edit Restaurant Branches Menus S…" at bounding box center [318, 158] width 637 height 291
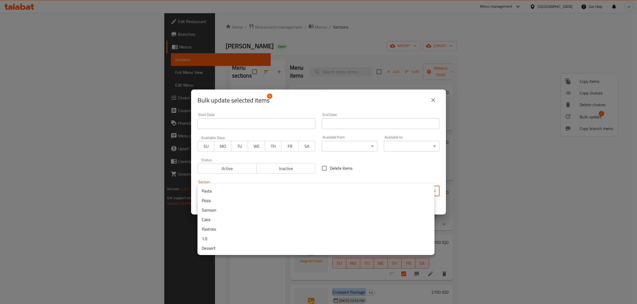
click at [236, 230] on li "Pastries" at bounding box center [315, 230] width 237 height 10
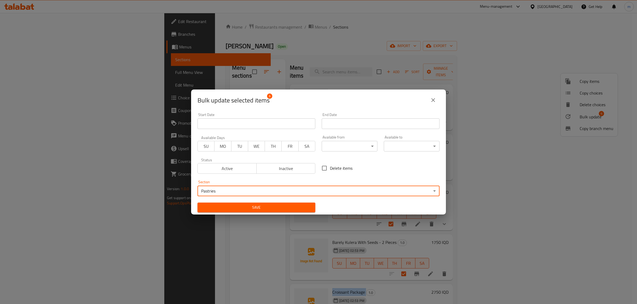
click at [259, 208] on span "Save" at bounding box center [256, 207] width 109 height 7
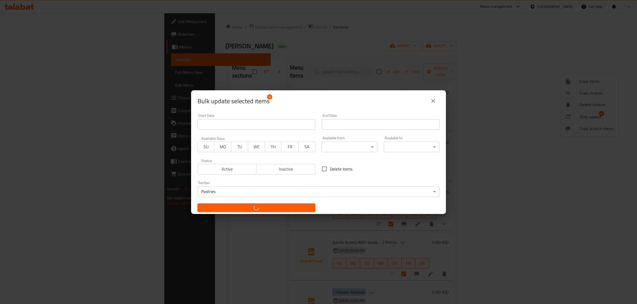
checkbox input "false"
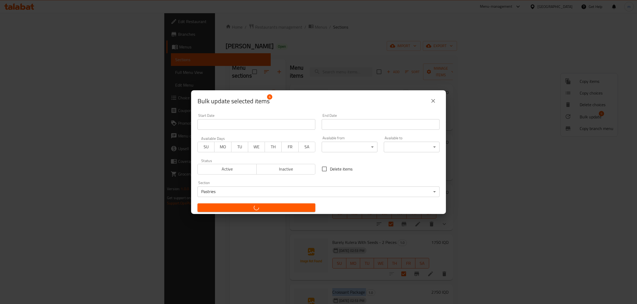
checkbox input "false"
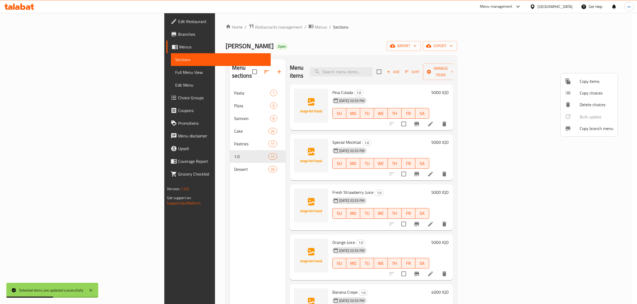
click at [327, 228] on div at bounding box center [318, 152] width 637 height 304
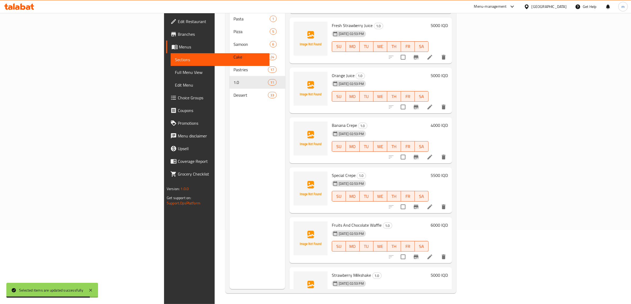
scroll to position [259, 0]
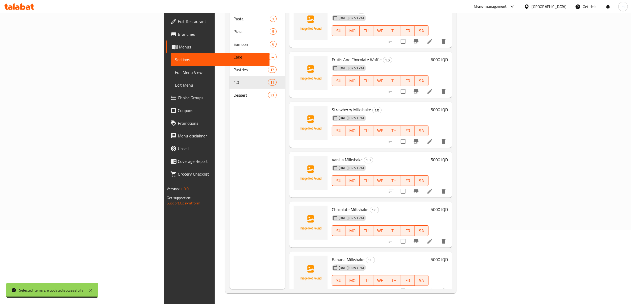
click at [332, 256] on span "Banana Milkshake" at bounding box center [348, 260] width 33 height 8
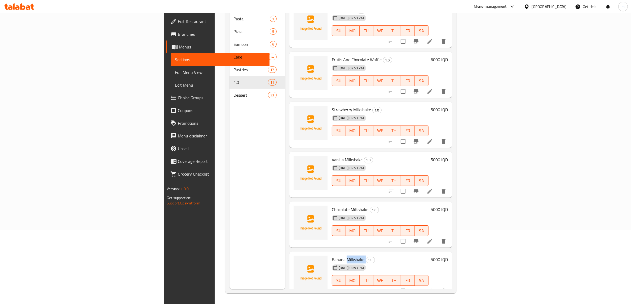
copy h6 "Milkshake"
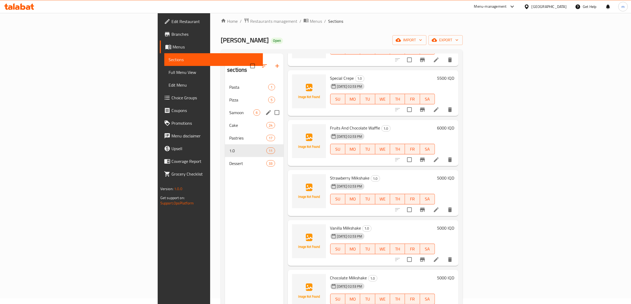
scroll to position [0, 0]
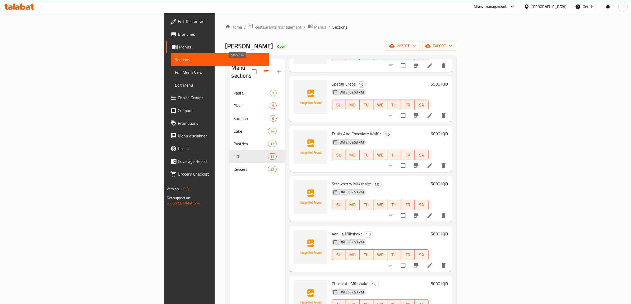
click at [276, 69] on icon "button" at bounding box center [279, 72] width 6 height 6
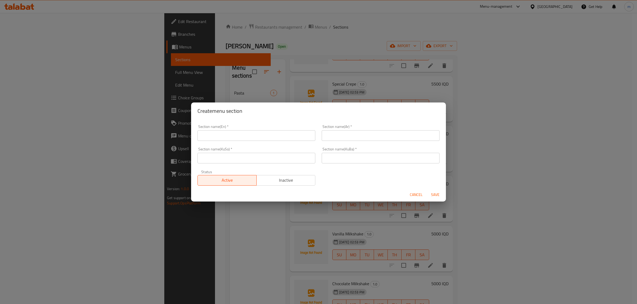
click at [230, 133] on input "text" at bounding box center [256, 135] width 118 height 11
paste input "Pastries"
click at [228, 134] on input "Pastries" at bounding box center [256, 135] width 118 height 11
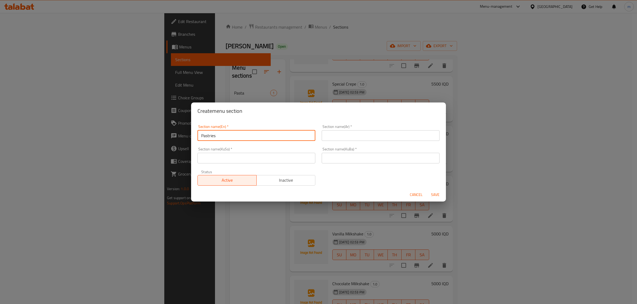
paste input "Milkshake"
type input "Milkshake"
click at [349, 133] on input "text" at bounding box center [380, 135] width 118 height 11
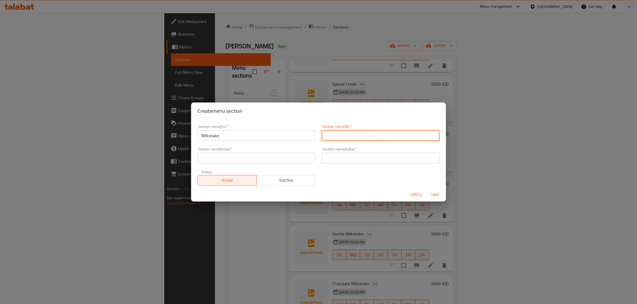
paste input "Milkshake"
click at [342, 137] on input "Milkshake" at bounding box center [380, 135] width 118 height 11
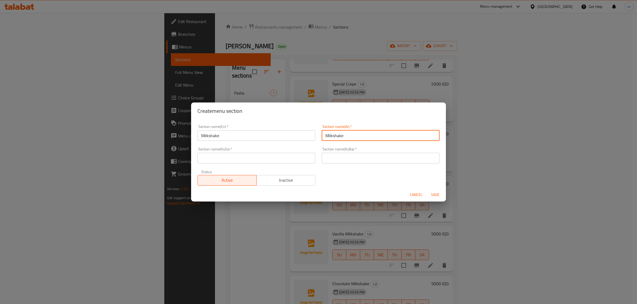
paste input "الميلك شيك"
type input "الميلك شيك"
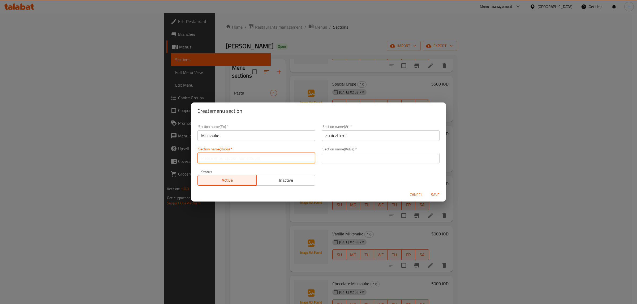
click at [271, 158] on input "text" at bounding box center [256, 158] width 118 height 11
paste input "میڵکشەیک"
type input "میڵکشەیک"
click at [332, 156] on input "text" at bounding box center [380, 158] width 118 height 11
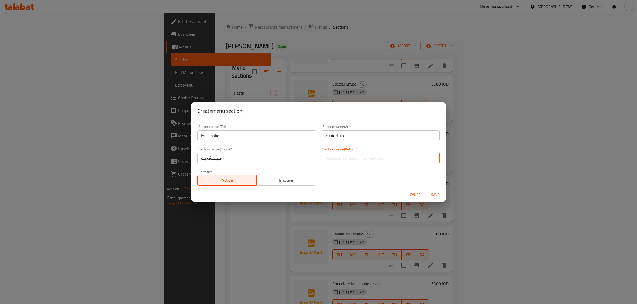
paste input "میڵکشەیک"
type input "میڵکشەیک"
click at [433, 196] on span "Save" at bounding box center [435, 195] width 13 height 7
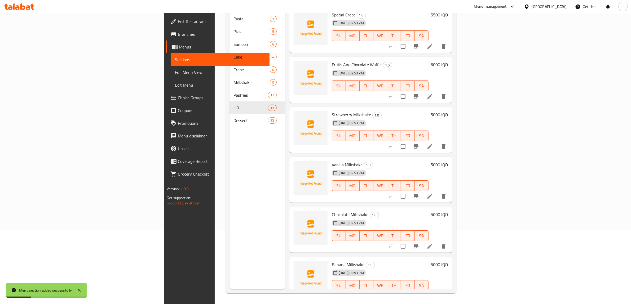
scroll to position [259, 0]
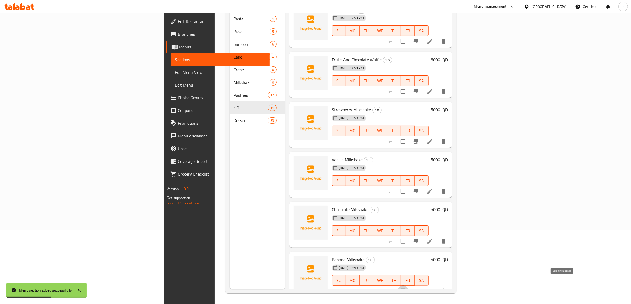
click at [409, 286] on input "checkbox" at bounding box center [403, 291] width 11 height 11
checkbox input "true"
click at [409, 238] on input "checkbox" at bounding box center [403, 241] width 11 height 11
checkbox input "true"
click at [409, 186] on input "checkbox" at bounding box center [403, 191] width 11 height 11
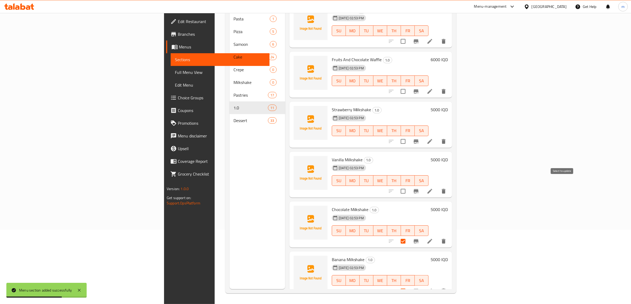
checkbox input "true"
click at [409, 136] on input "checkbox" at bounding box center [403, 141] width 11 height 11
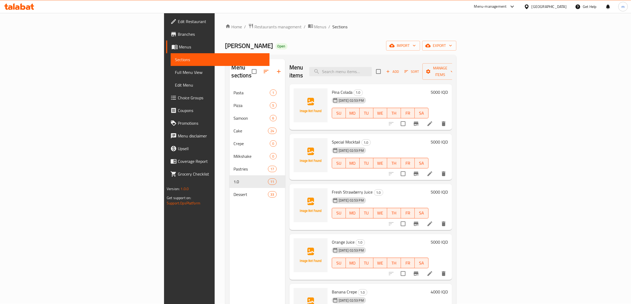
scroll to position [0, 0]
click at [454, 67] on span "Manage items" at bounding box center [440, 71] width 27 height 13
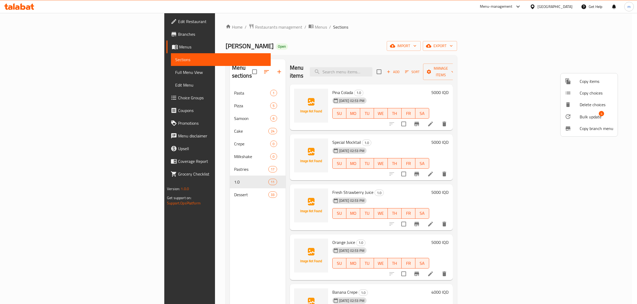
click at [588, 118] on span "Bulk update" at bounding box center [590, 117] width 22 height 6
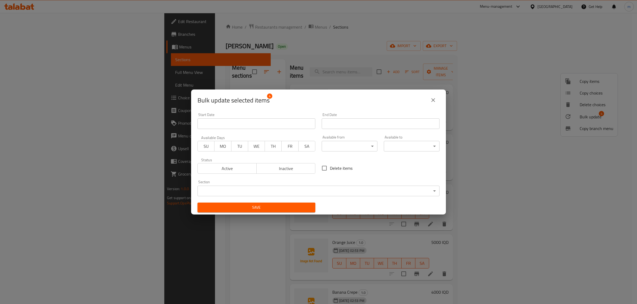
click at [367, 193] on body "​ Menu-management [GEOGRAPHIC_DATA] Get Help m Edit Restaurant Branches Menus S…" at bounding box center [318, 158] width 637 height 291
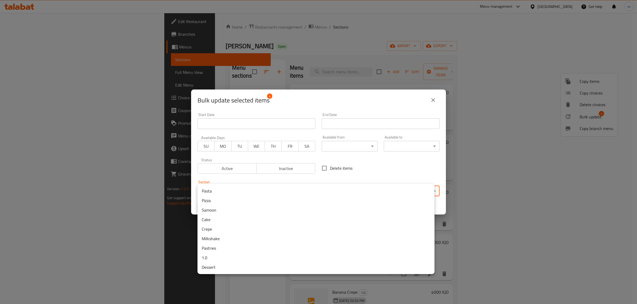
click at [214, 239] on li "Milkshake" at bounding box center [315, 239] width 237 height 10
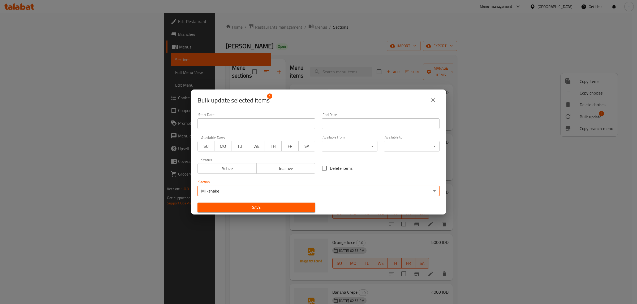
click at [236, 205] on span "Save" at bounding box center [256, 207] width 109 height 7
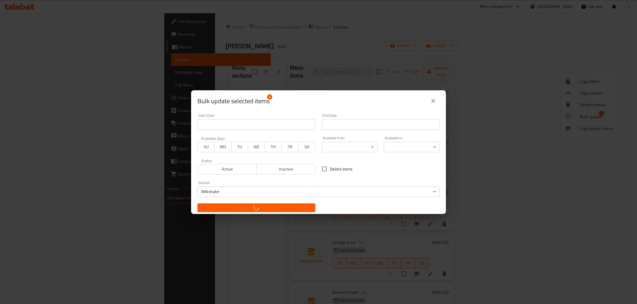
checkbox input "false"
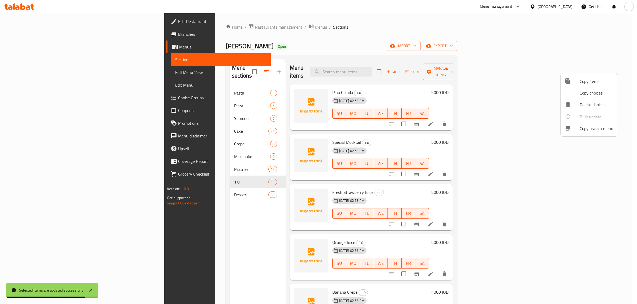
click at [141, 134] on div at bounding box center [318, 152] width 637 height 304
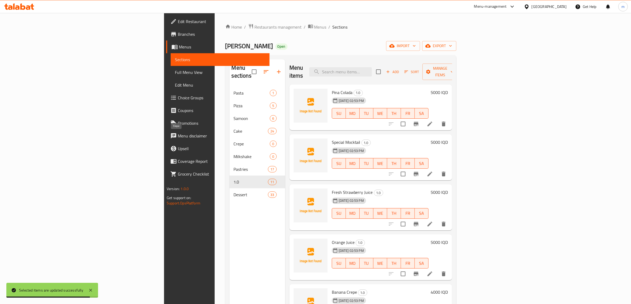
click at [234, 141] on span "Crepe" at bounding box center [252, 144] width 36 height 6
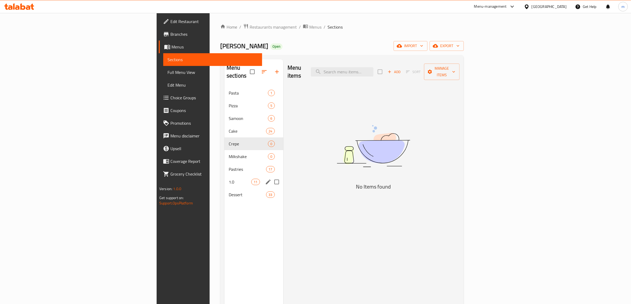
click at [225, 179] on div "1.0 11" at bounding box center [254, 182] width 59 height 13
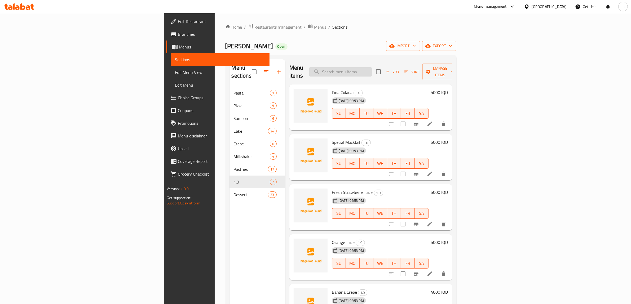
click at [372, 67] on input "search" at bounding box center [341, 71] width 63 height 9
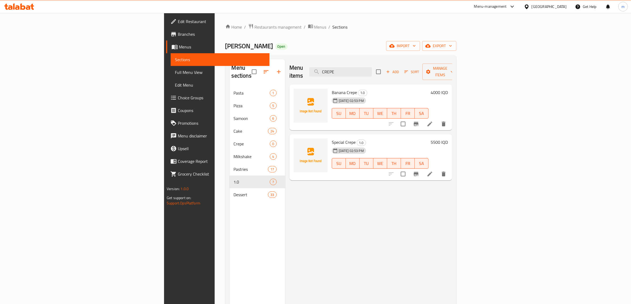
type input "CREPE"
click at [384, 66] on input "checkbox" at bounding box center [378, 71] width 11 height 11
checkbox input "true"
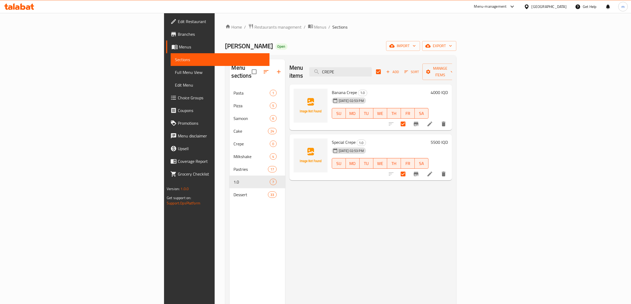
click at [458, 64] on div "Add Sort Manage items" at bounding box center [417, 72] width 82 height 16
click at [454, 68] on span "Manage items" at bounding box center [440, 71] width 27 height 13
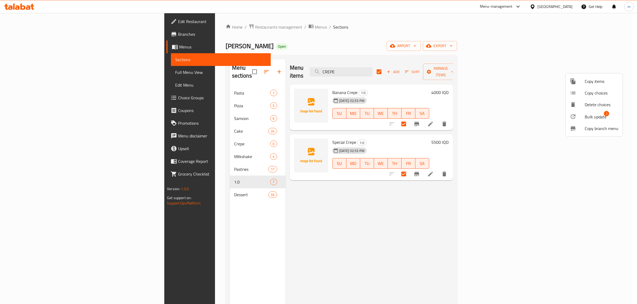
click at [591, 115] on span "Bulk update" at bounding box center [595, 117] width 22 height 6
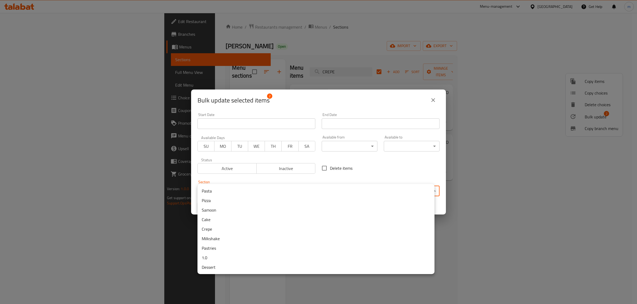
click at [400, 191] on body "​ Menu-management [GEOGRAPHIC_DATA] Get Help m Edit Restaurant Branches Menus S…" at bounding box center [318, 158] width 637 height 291
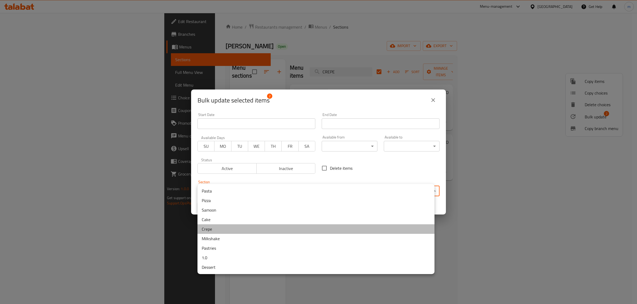
click at [217, 231] on li "Crepe" at bounding box center [315, 230] width 237 height 10
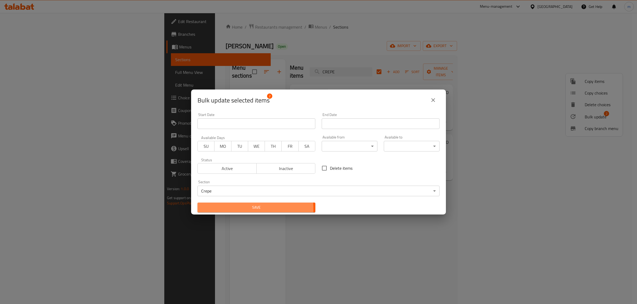
click at [218, 210] on span "Save" at bounding box center [256, 207] width 109 height 7
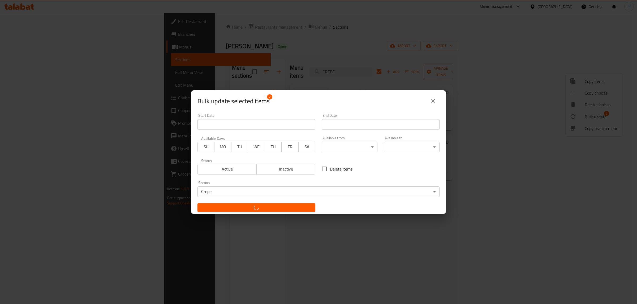
checkbox input "false"
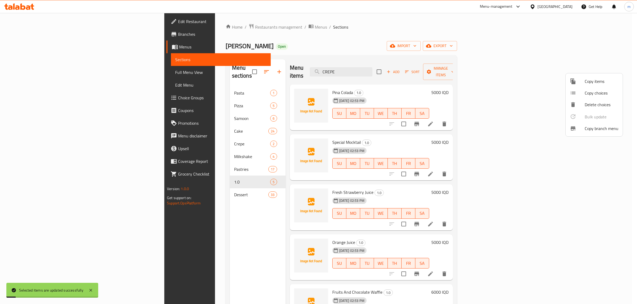
click at [396, 66] on div at bounding box center [318, 152] width 637 height 304
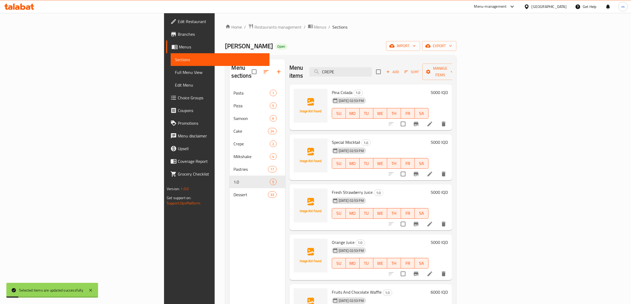
click at [372, 67] on input "CREPE" at bounding box center [341, 71] width 63 height 9
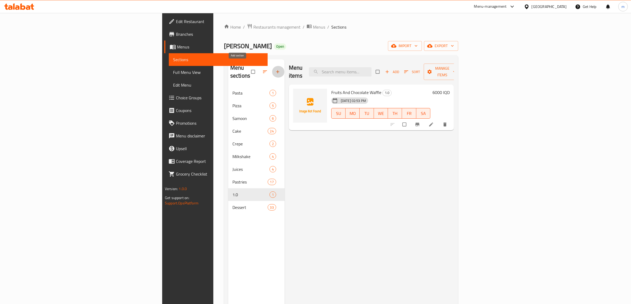
click at [272, 67] on button "button" at bounding box center [278, 72] width 13 height 12
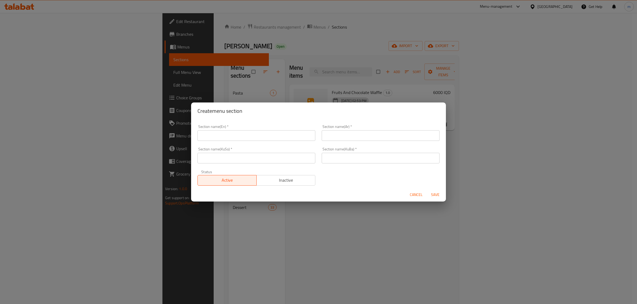
click at [241, 135] on input "text" at bounding box center [256, 135] width 118 height 11
paste input "Waffle"
type input "Waffle"
click at [381, 132] on input "text" at bounding box center [380, 135] width 118 height 11
paste input "الوافل"
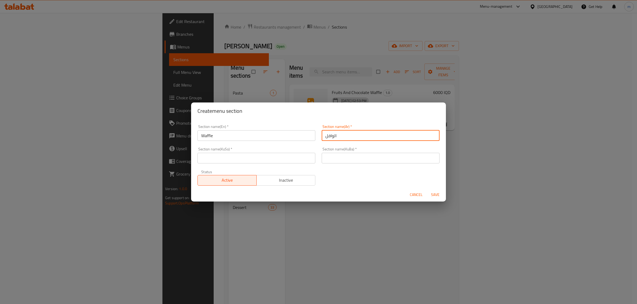
type input "الوافل"
click at [237, 159] on input "text" at bounding box center [256, 158] width 118 height 11
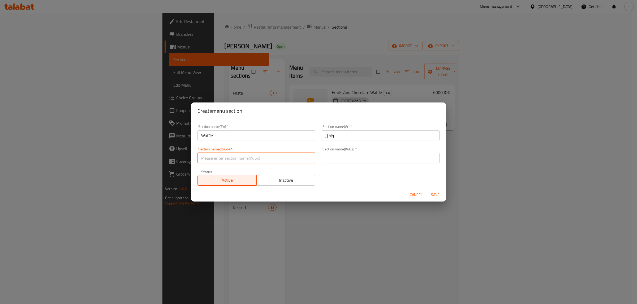
paste input "وافڵ"
type input "وافڵ"
click at [369, 158] on input "text" at bounding box center [380, 158] width 118 height 11
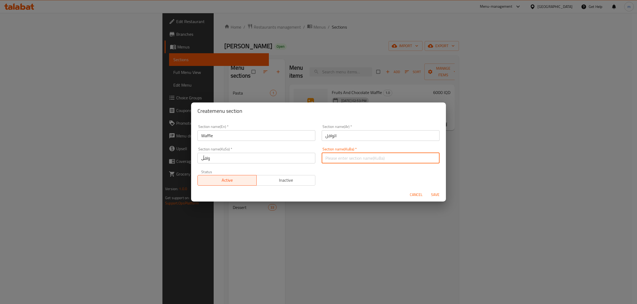
paste input "وافڵ"
type input "وافڵ"
click at [434, 192] on span "Save" at bounding box center [435, 195] width 13 height 7
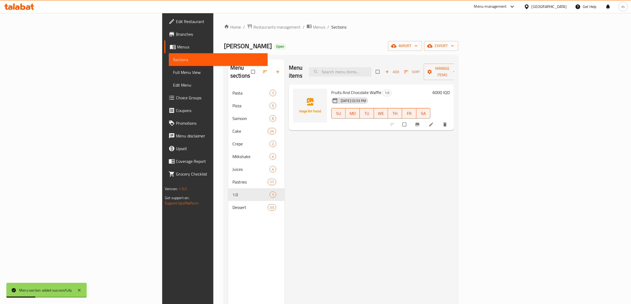
click at [411, 120] on input "checkbox" at bounding box center [405, 125] width 11 height 10
checkbox input "true"
click at [457, 67] on span "Manage items" at bounding box center [442, 71] width 29 height 13
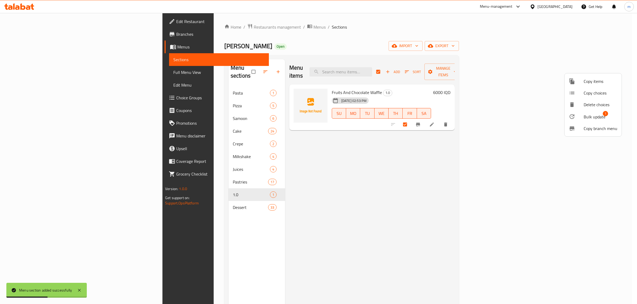
click at [575, 119] on div at bounding box center [575, 117] width 15 height 6
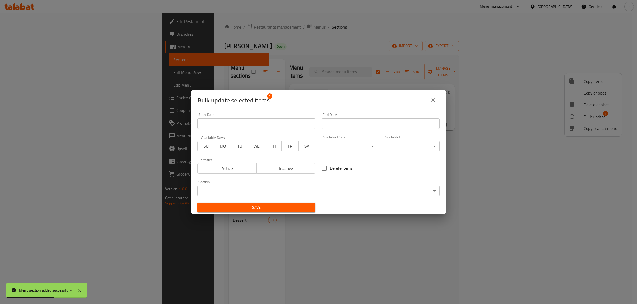
click at [254, 190] on body "Menu section added successfully ​ Menu-management Iraq Get Help m Edit Restaura…" at bounding box center [318, 158] width 637 height 291
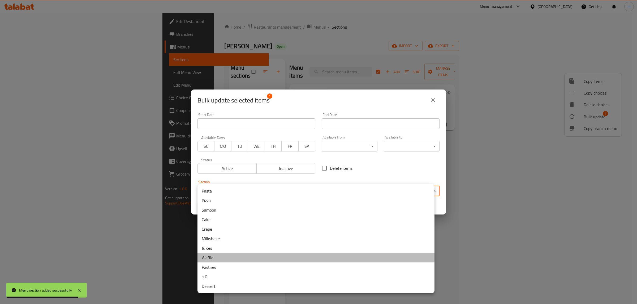
click at [211, 256] on li "Waffle" at bounding box center [315, 258] width 237 height 10
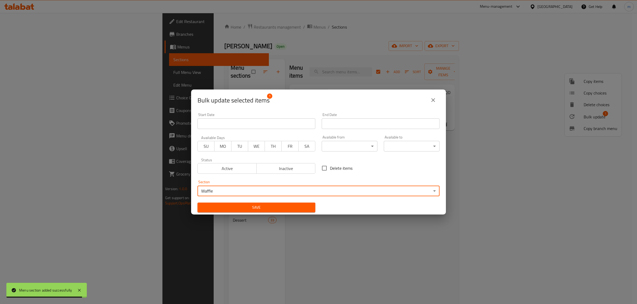
click at [234, 205] on span "Save" at bounding box center [256, 207] width 109 height 7
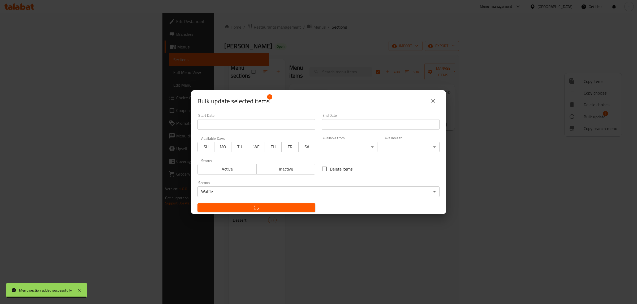
checkbox input "false"
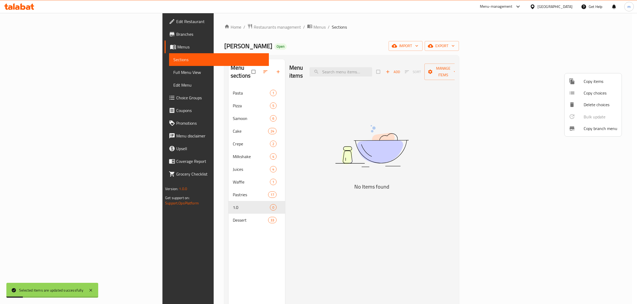
click at [198, 202] on div at bounding box center [318, 152] width 637 height 304
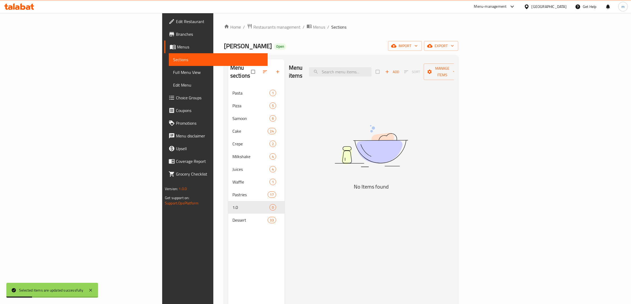
click at [228, 235] on div "Menu sections Pasta 1 Pizza 5 Samoon 6 Cake 24 Crepe 2 Milkshake 4 Juices 4 Waf…" at bounding box center [256, 211] width 56 height 304
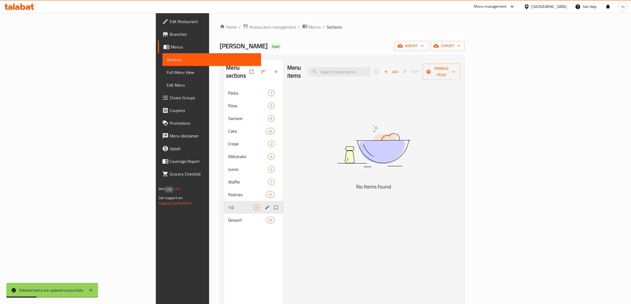
click at [228, 217] on span "Dessert" at bounding box center [247, 220] width 38 height 6
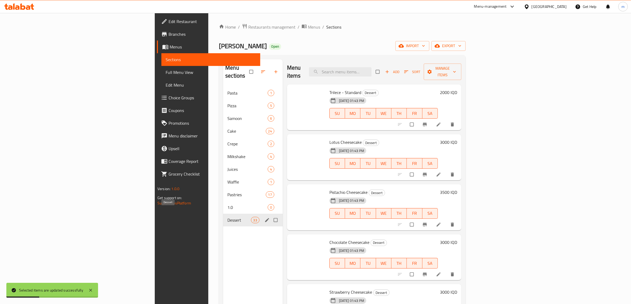
click at [228, 192] on span "Pastries" at bounding box center [247, 195] width 38 height 6
click at [223, 204] on div "1.0 0" at bounding box center [253, 207] width 60 height 13
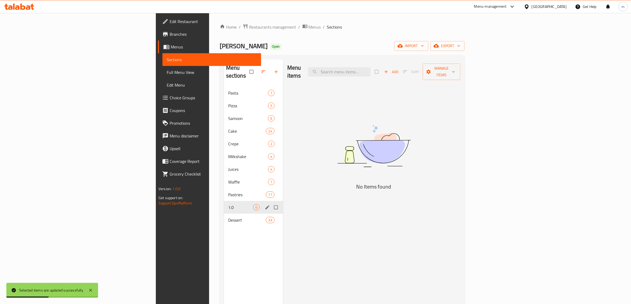
click at [271, 203] on input "Menu sections" at bounding box center [276, 208] width 11 height 10
checkbox input "true"
click at [258, 70] on icon "button" at bounding box center [260, 72] width 4 height 4
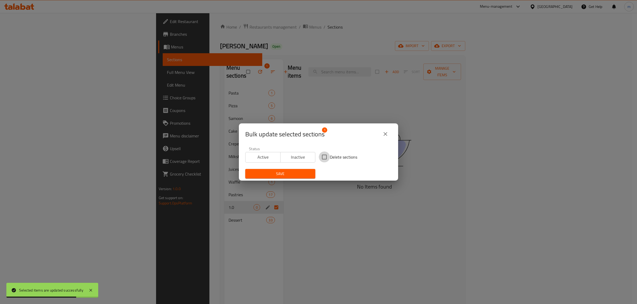
click at [325, 159] on input "Delete sections" at bounding box center [324, 157] width 11 height 11
checkbox input "true"
click at [303, 172] on span "Save" at bounding box center [280, 174] width 62 height 7
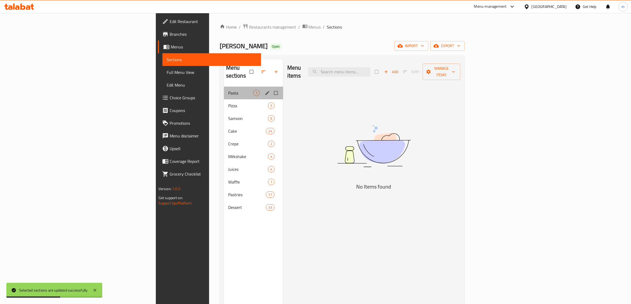
click at [224, 88] on div "Pasta 1" at bounding box center [253, 93] width 59 height 13
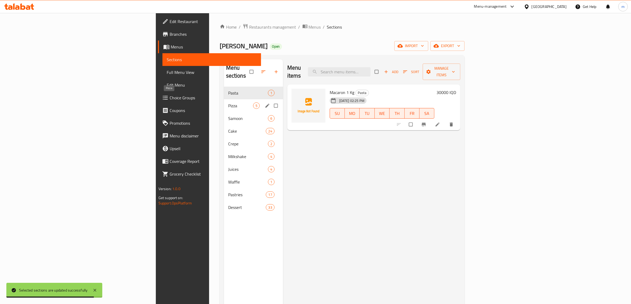
click at [228, 103] on span "Pizza" at bounding box center [240, 106] width 25 height 6
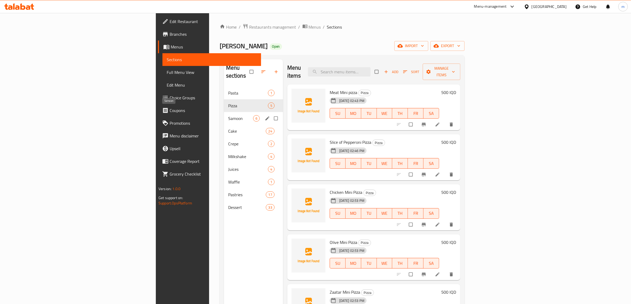
click at [228, 115] on span "Samoon" at bounding box center [240, 118] width 25 height 6
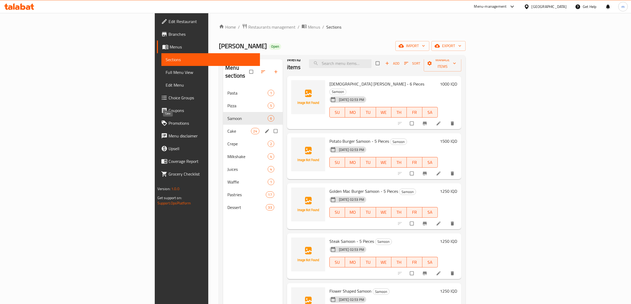
click at [228, 128] on span "Cake" at bounding box center [239, 131] width 23 height 6
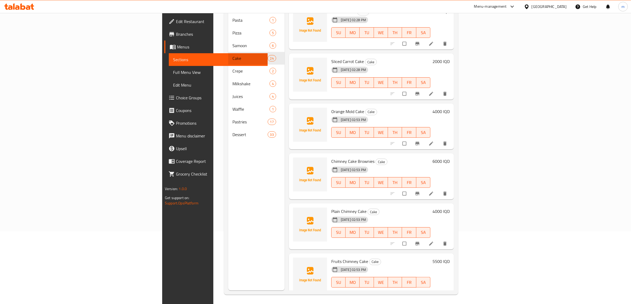
scroll to position [75, 0]
click at [169, 68] on link "Full Menu View" at bounding box center [218, 72] width 99 height 13
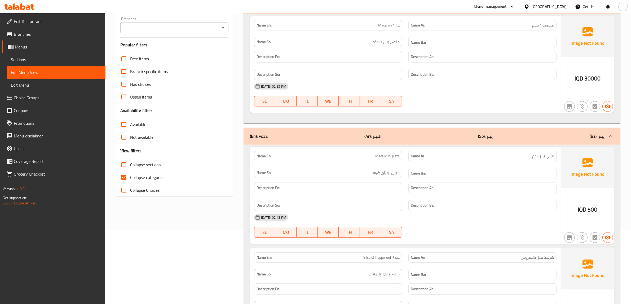
click at [124, 179] on input "Collapse categories" at bounding box center [123, 177] width 13 height 13
checkbox input "false"
click at [223, 25] on icon "Open" at bounding box center [223, 28] width 6 height 6
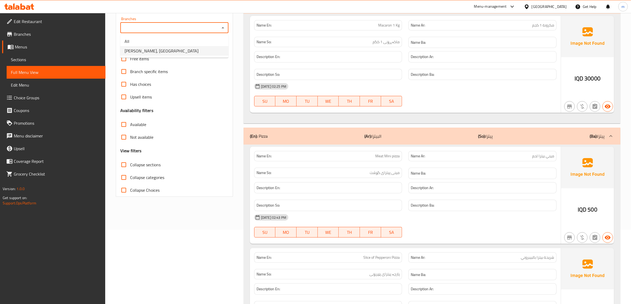
click at [193, 51] on li "Safra Bakery, Baranan" at bounding box center [174, 51] width 108 height 10
type input "Safra Bakery, Baranan"
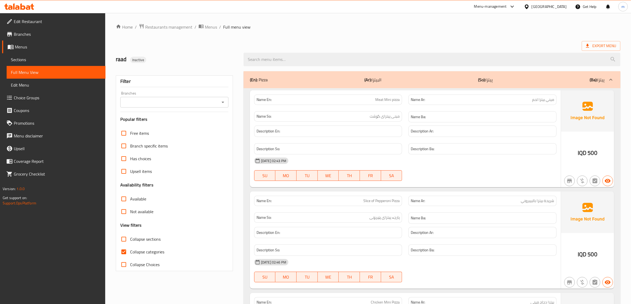
click at [126, 252] on input "Collapse categories" at bounding box center [123, 252] width 13 height 13
checkbox input "false"
click at [220, 104] on icon "Open" at bounding box center [223, 102] width 6 height 6
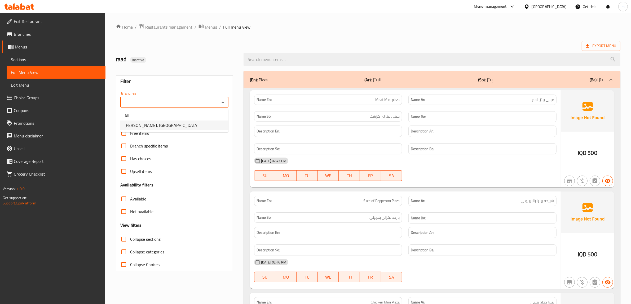
click at [203, 125] on li "Safra Bakery, Baranan" at bounding box center [174, 126] width 108 height 10
type input "Safra Bakery, Baranan"
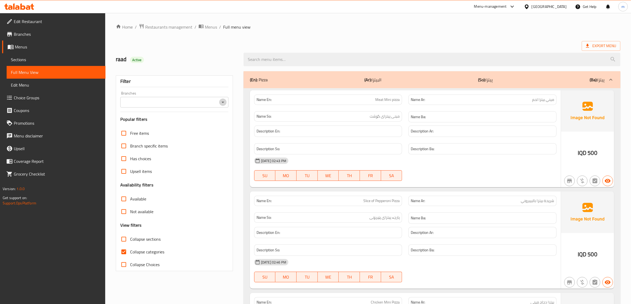
click at [222, 101] on icon "Open" at bounding box center [223, 102] width 6 height 6
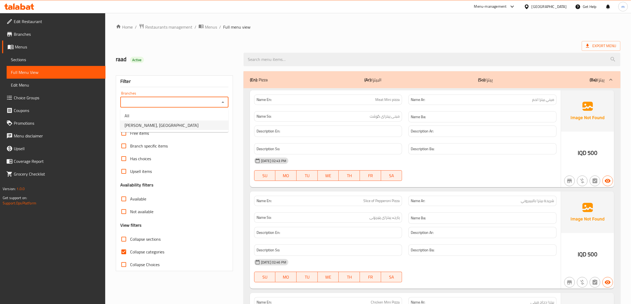
click at [190, 127] on li "Safra Bakery, Baranan" at bounding box center [174, 126] width 108 height 10
type input "Safra Bakery, Baranan"
click at [125, 253] on input "Collapse categories" at bounding box center [123, 252] width 13 height 13
checkbox input "false"
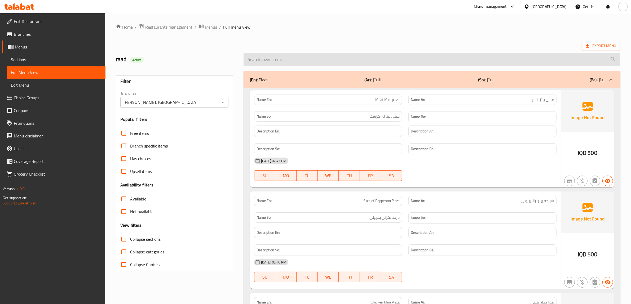
click at [366, 62] on input "search" at bounding box center [432, 60] width 377 height 14
paste input "Chicken Mini Pizza"
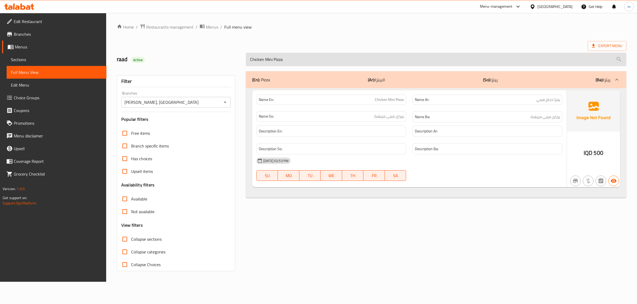
click at [328, 57] on input "Chicken Mini Pizza" at bounding box center [436, 60] width 380 height 14
paste input "Olive"
click at [327, 62] on input "Olive Mini Pizza" at bounding box center [436, 60] width 380 height 14
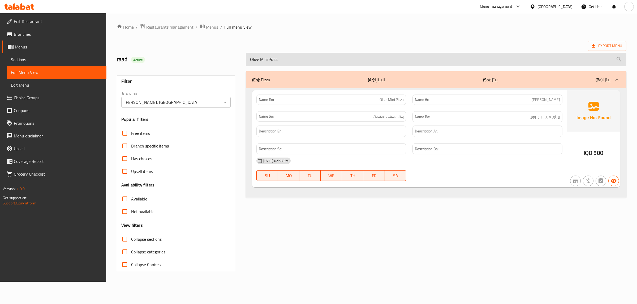
click at [327, 62] on input "Olive Mini Pizza" at bounding box center [436, 60] width 380 height 14
paste input "Closed Pastry With Cheddar Cheese"
click at [300, 56] on input "Closed Pastry With Cheddar Cheese" at bounding box center [436, 60] width 380 height 14
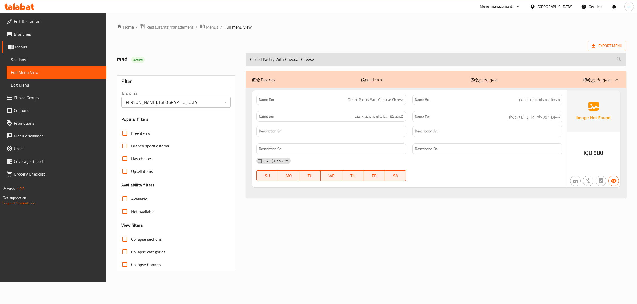
click at [300, 56] on input "Closed Pastry With Cheddar Cheese" at bounding box center [436, 60] width 380 height 14
paste input "Zaatar Mini Pizza"
click at [287, 60] on input "Zaatar Mini Pizza" at bounding box center [436, 60] width 380 height 14
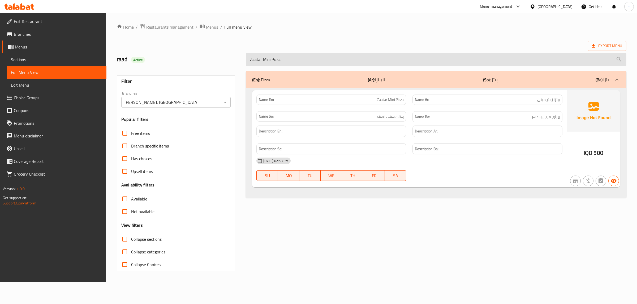
paste input "Closed Pastry With Spinach"
click at [280, 57] on input "Closed Pastry With Spinach" at bounding box center [436, 60] width 380 height 14
paste input "Orange Mold Cake"
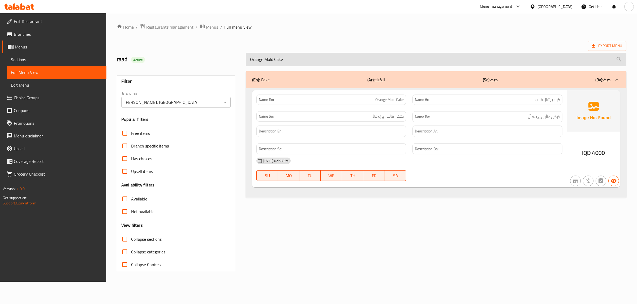
click at [332, 63] on input "Orange Mold Cake" at bounding box center [436, 60] width 380 height 14
paste input "[DEMOGRAPHIC_DATA] Hajari Samoon - 6 Pieces"
click at [347, 58] on input "[DEMOGRAPHIC_DATA] Hajari Samoon - 6 Pieces" at bounding box center [436, 60] width 380 height 14
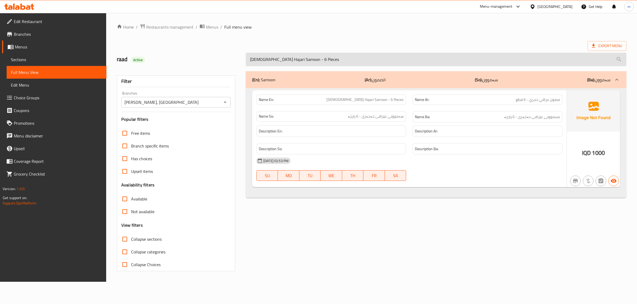
click at [347, 58] on input "[DEMOGRAPHIC_DATA] Hajari Samoon - 6 Pieces" at bounding box center [436, 60] width 380 height 14
click at [274, 57] on input "[DEMOGRAPHIC_DATA] Hajari Samoon - 6 Pieces" at bounding box center [436, 60] width 380 height 14
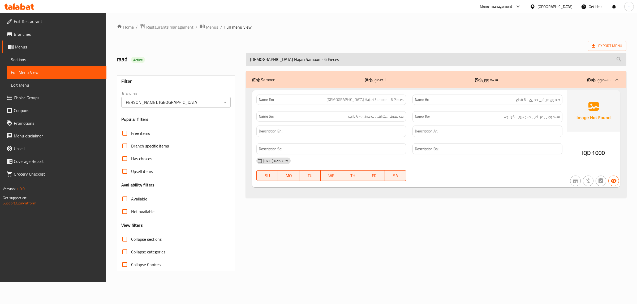
paste input "Potato Burger Samoon - 5"
click at [335, 58] on input "Potato Burger Samoon - 5 Pieces" at bounding box center [436, 60] width 380 height 14
paste input "Golden Mac"
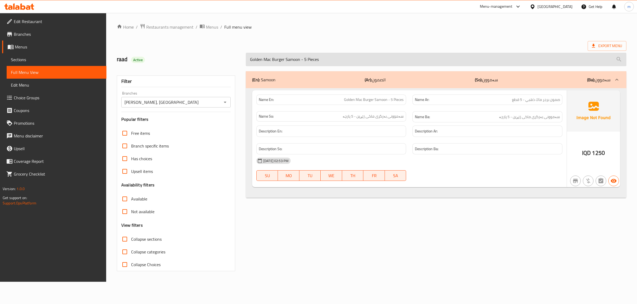
click at [351, 62] on input "Golden Mac Burger Samoon - 5 Pieces" at bounding box center [436, 60] width 380 height 14
paste input "Steak"
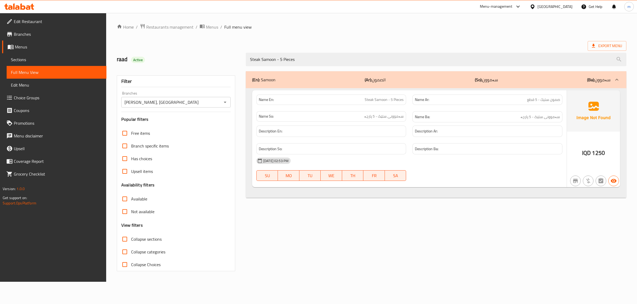
click at [298, 67] on div "Steak Samoon - 5 Pieces" at bounding box center [435, 60] width 387 height 20
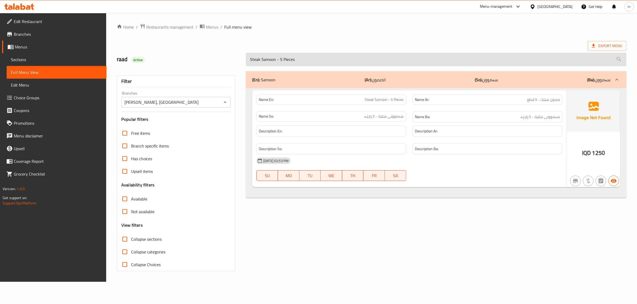
click at [300, 61] on input "Steak Samoon - 5 Pieces" at bounding box center [436, 60] width 380 height 14
paste input "Flower Shaped Samoon"
click at [313, 57] on input "Flower Shaped Samoon" at bounding box center [436, 60] width 380 height 14
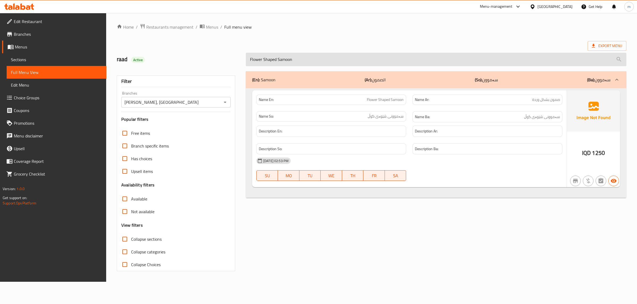
click at [313, 57] on input "Flower Shaped Samoon" at bounding box center [436, 60] width 380 height 14
paste input "Wheat Kulera With Sesame - 2 Pieces"
click at [337, 59] on input "Wheat Kulera With Sesame - 2 Pieces" at bounding box center [436, 60] width 380 height 14
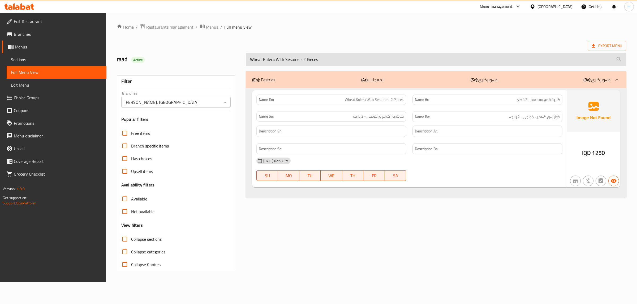
click at [337, 59] on input "Wheat Kulera With Sesame - 2 Pieces" at bounding box center [436, 60] width 380 height 14
paste input "Toast"
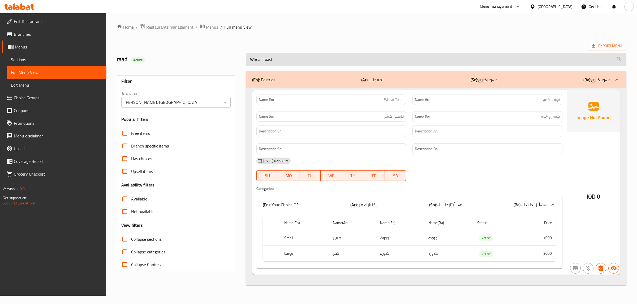
click at [297, 58] on input "Wheat Toast" at bounding box center [436, 60] width 380 height 14
paste input "Barely Burger Samoon - 4 Pieces"
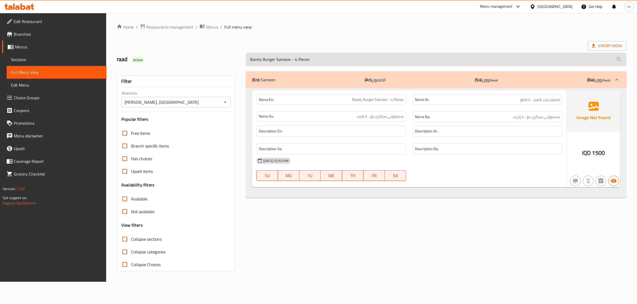
click at [349, 60] on input "Barely Burger Samoon - 4 Pieces" at bounding box center [436, 60] width 380 height 14
paste input "Toast"
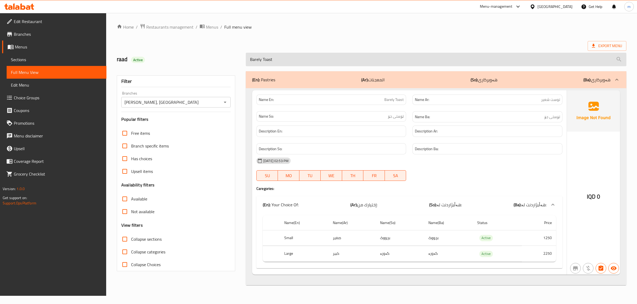
click at [282, 64] on input "Barely Toast" at bounding box center [436, 60] width 380 height 14
paste input "Kulera With Seeds - 2 Pieces"
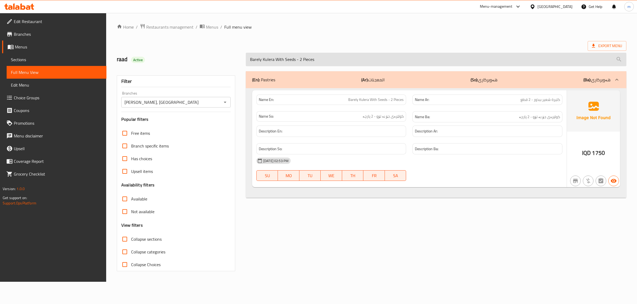
click at [328, 59] on input "Barely Kulera With Seeds - 2 Pieces" at bounding box center [436, 60] width 380 height 14
paste input "Croissant Package"
click at [314, 63] on input "Croissant Package" at bounding box center [436, 60] width 380 height 14
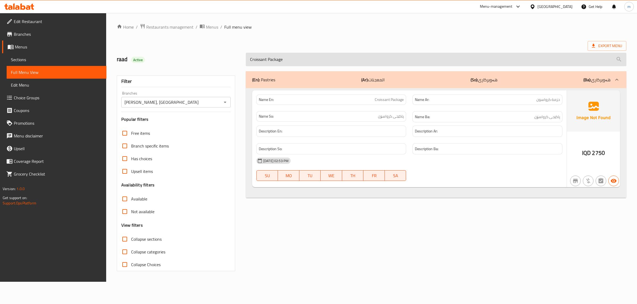
click at [314, 63] on input "Croissant Package" at bounding box center [436, 60] width 380 height 14
paste input "Multi Grain French Baguett"
click at [300, 62] on input "Multi Grain French Baguette" at bounding box center [436, 60] width 380 height 14
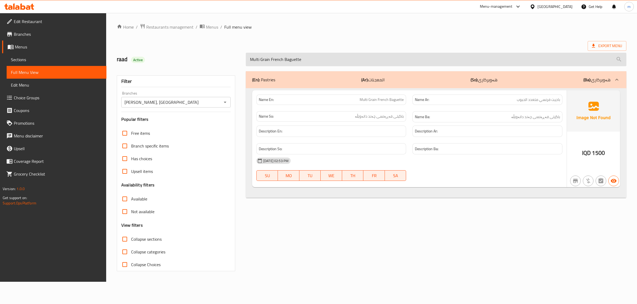
click at [300, 62] on input "Multi Grain French Baguette" at bounding box center [436, 60] width 380 height 14
paste input "Pina Colada"
click at [333, 61] on input "Pina Colada" at bounding box center [436, 60] width 380 height 14
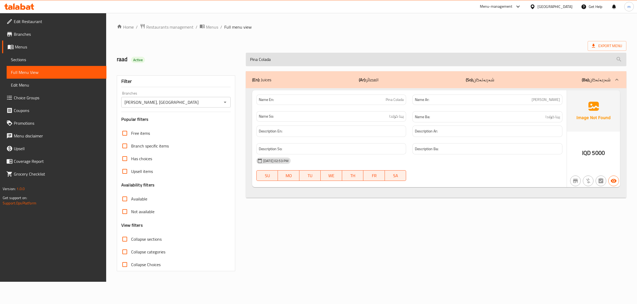
paste input "Special Mocktail"
click at [300, 62] on input "Special Mocktail" at bounding box center [436, 60] width 380 height 14
paste input "Fresh Strawberry Juice"
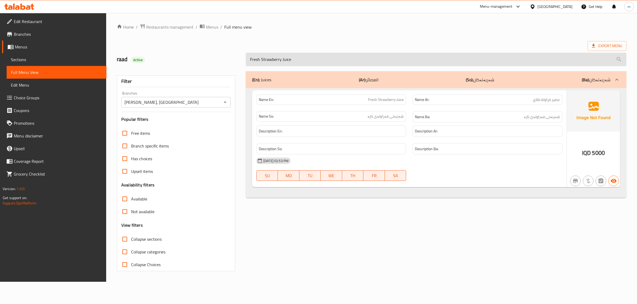
click at [289, 63] on input "Fresh Strawberry Juice" at bounding box center [436, 60] width 380 height 14
paste input "Orange"
click at [271, 63] on input "Orange Juice" at bounding box center [436, 60] width 380 height 14
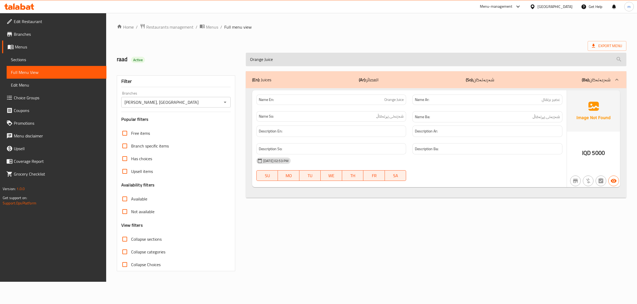
click at [271, 63] on input "Orange Juice" at bounding box center [436, 60] width 380 height 14
paste input "Banana Crep"
click at [322, 58] on input "Banana Crepe" at bounding box center [436, 60] width 380 height 14
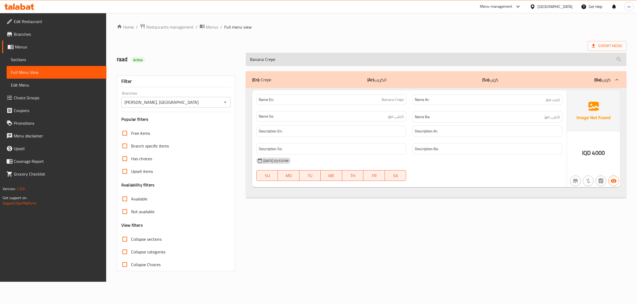
click at [322, 58] on input "Banana Crepe" at bounding box center [436, 60] width 380 height 14
paste input "Special"
click at [322, 61] on input "Special Crepe" at bounding box center [436, 60] width 380 height 14
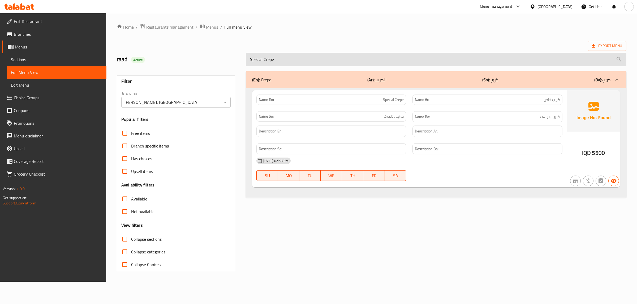
paste input "Chimney Cake Brownies"
click at [285, 64] on input "Chimney Cake Brownies" at bounding box center [436, 60] width 380 height 14
paste input "Plain Chimney Cake"
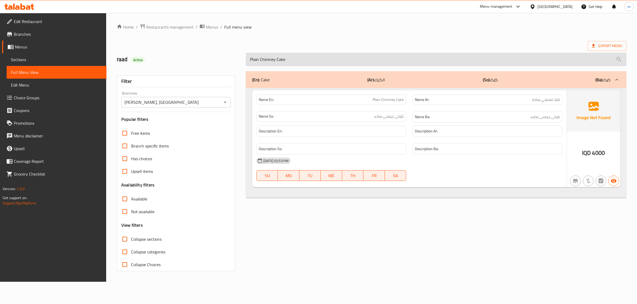
click at [302, 59] on input "Plain Chimney Cake" at bounding box center [436, 60] width 380 height 14
paste input "Fruits"
click at [302, 59] on input "Fruits Chimney Cake" at bounding box center [436, 60] width 380 height 14
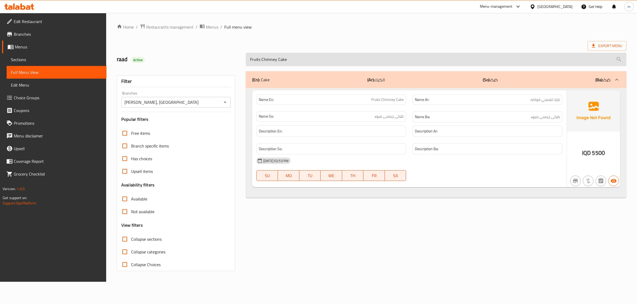
click at [302, 59] on input "Fruits Chimney Cake" at bounding box center [436, 60] width 380 height 14
paste input "And Chocolate Waffl"
click at [306, 64] on input "Fruits And Chocolate Waffle" at bounding box center [436, 60] width 380 height 14
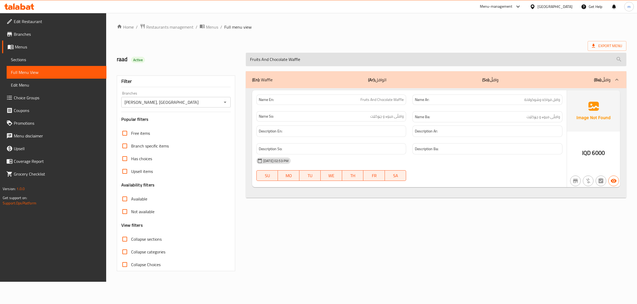
click at [306, 64] on input "Fruits And Chocolate Waffle" at bounding box center [436, 60] width 380 height 14
paste input "Vanilla Milkshak"
click at [301, 55] on input "Vanilla Milkshake" at bounding box center [436, 60] width 380 height 14
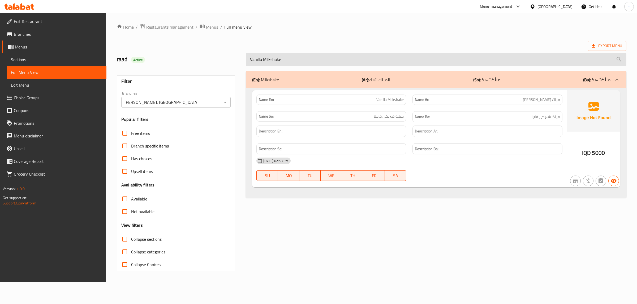
click at [290, 61] on input "Vanilla Milkshake" at bounding box center [436, 60] width 380 height 14
paste input "Strawberry"
click at [308, 61] on input "Strawberry Milkshake" at bounding box center [436, 60] width 380 height 14
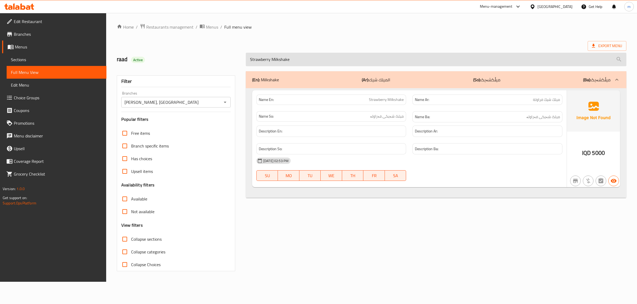
click at [308, 61] on input "Strawberry Milkshake" at bounding box center [436, 60] width 380 height 14
paste input "Vanilla"
click at [322, 61] on input "Vanilla Milkshake" at bounding box center [436, 60] width 380 height 14
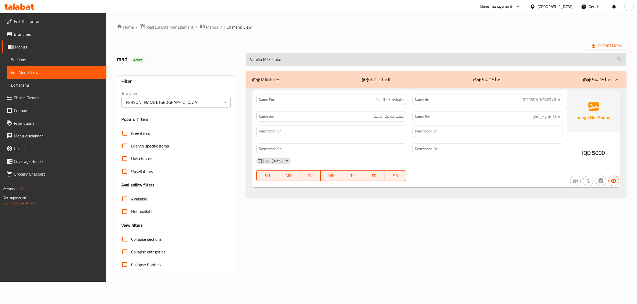
click at [322, 61] on input "Vanilla Milkshake" at bounding box center [436, 60] width 380 height 14
paste input "Chocolate"
click at [308, 59] on input "Chocolate Milkshake" at bounding box center [436, 60] width 380 height 14
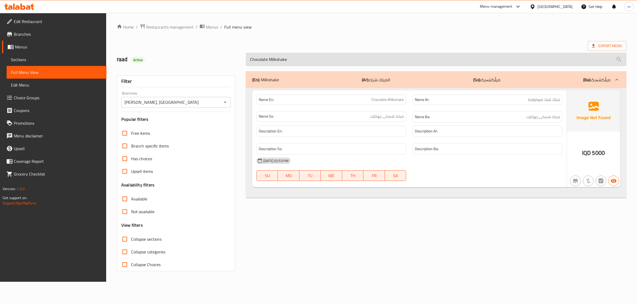
paste input "Banana"
type input "Banana Milkshake"
click at [277, 60] on input "Banana Milkshake" at bounding box center [436, 60] width 380 height 14
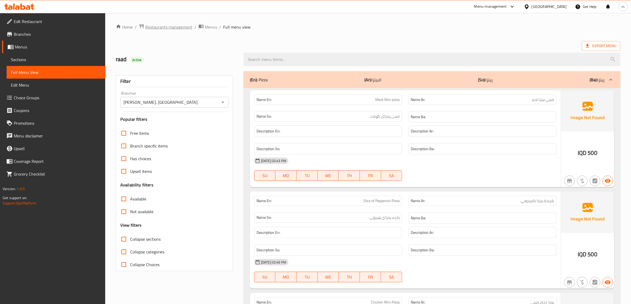
click at [163, 29] on span "Restaurants management" at bounding box center [168, 27] width 47 height 6
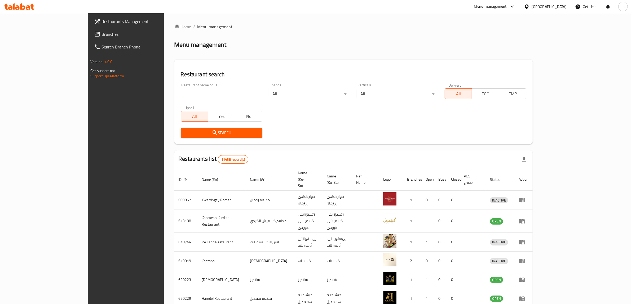
click at [102, 32] on span "Branches" at bounding box center [146, 34] width 88 height 6
